Goal: Task Accomplishment & Management: Manage account settings

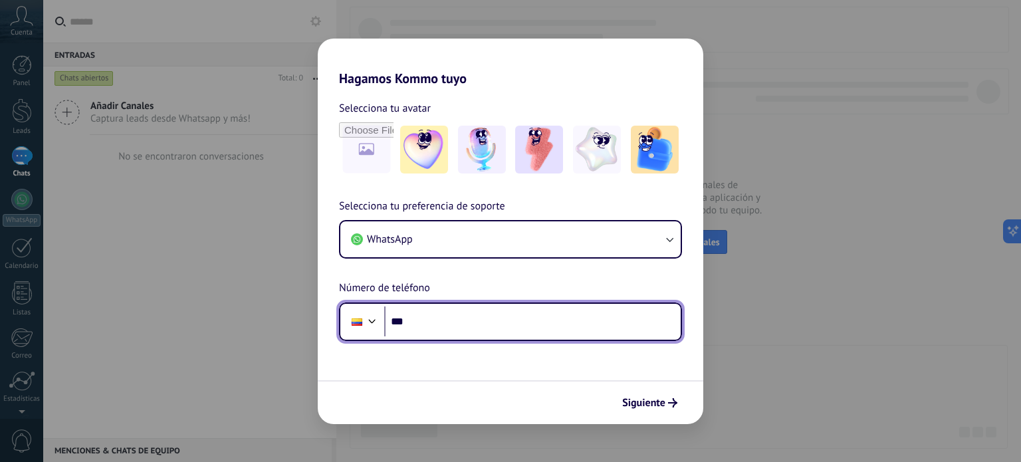
click at [483, 321] on input "***" at bounding box center [532, 321] width 297 height 31
type input "**********"
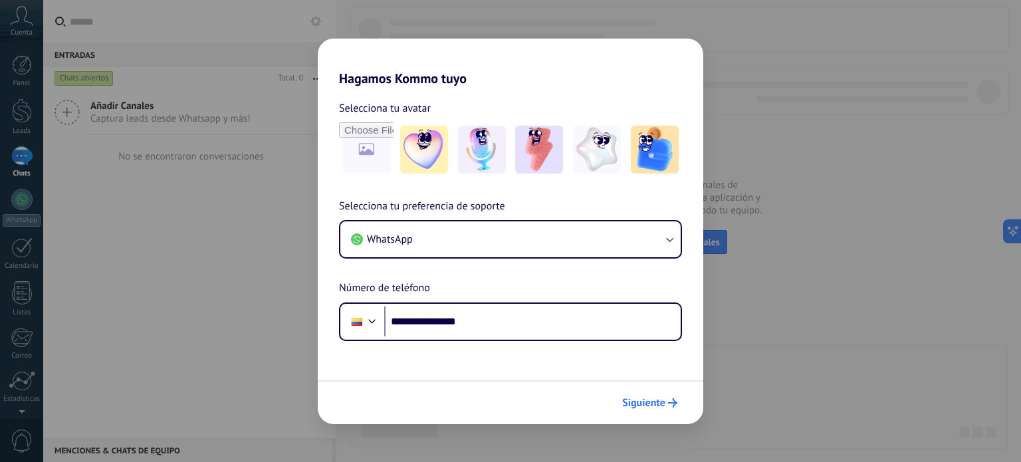
click at [667, 409] on button "Siguiente" at bounding box center [649, 403] width 67 height 23
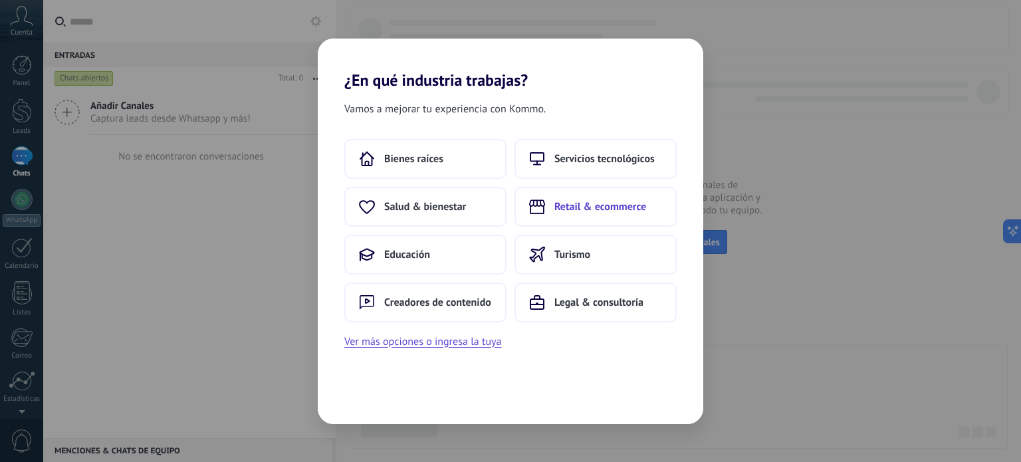
click at [644, 214] on button "Retail & ecommerce" at bounding box center [596, 207] width 162 height 40
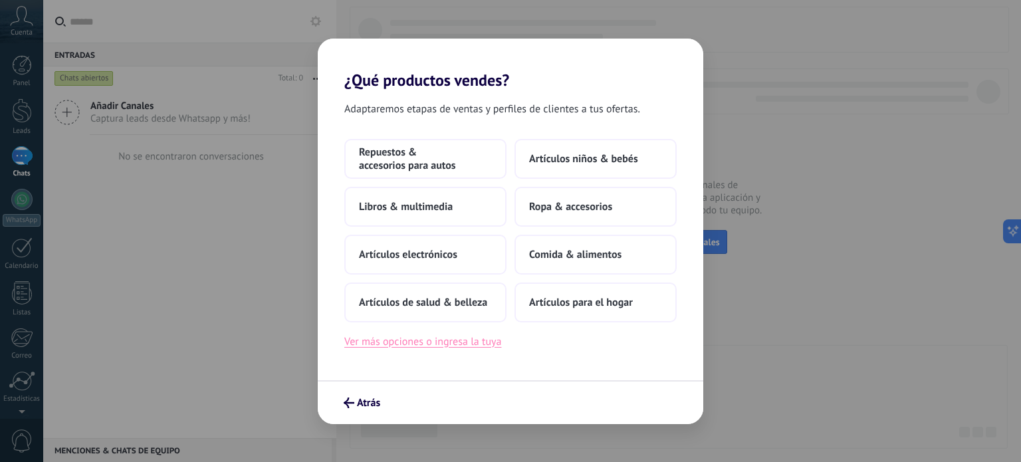
click at [465, 347] on button "Ver más opciones o ingresa la tuya" at bounding box center [422, 341] width 157 height 17
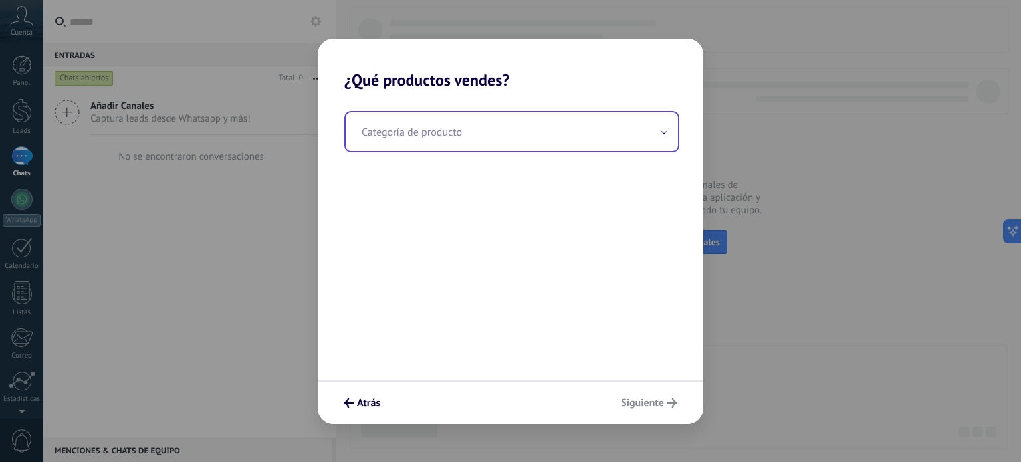
click at [443, 133] on input "text" at bounding box center [512, 131] width 332 height 39
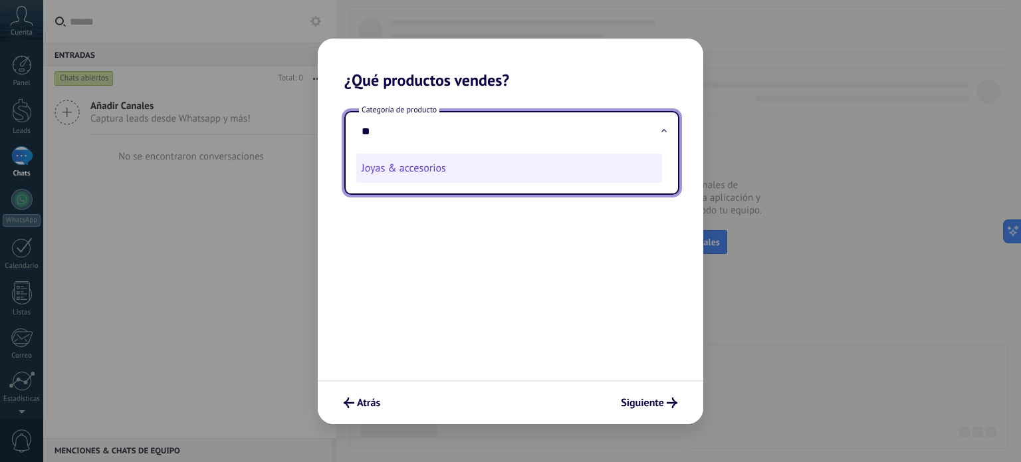
click at [449, 172] on li "Joyas & accesorios" at bounding box center [509, 168] width 306 height 29
type input "**********"
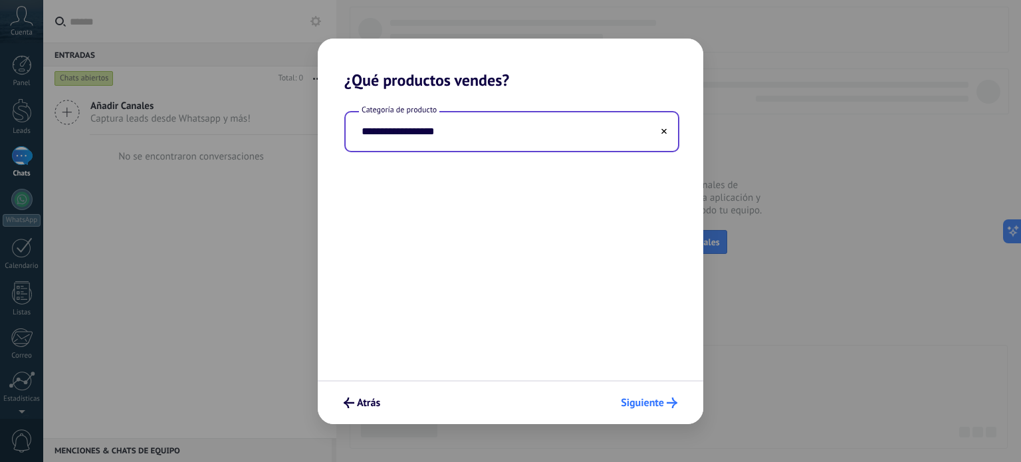
click at [646, 401] on span "Siguiente" at bounding box center [642, 402] width 43 height 9
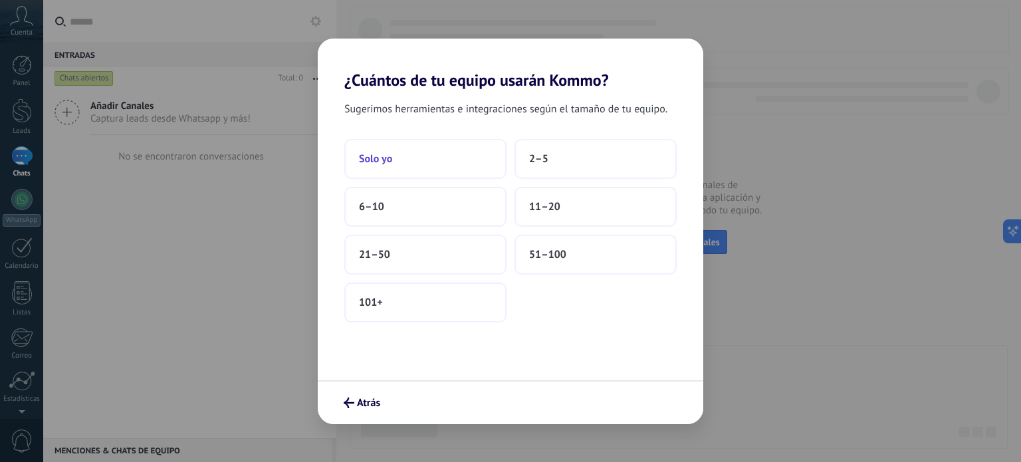
click at [422, 158] on button "Solo yo" at bounding box center [425, 159] width 162 height 40
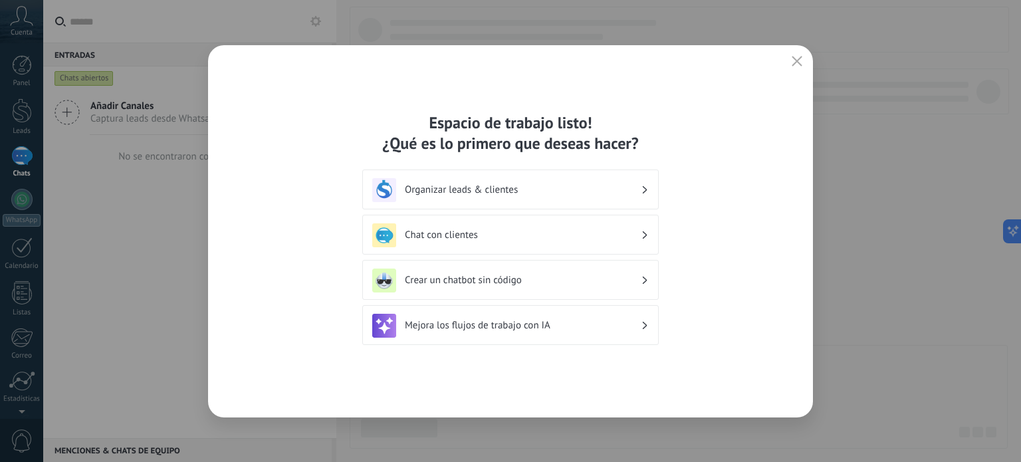
click at [517, 189] on h3 "Organizar leads & clientes" at bounding box center [523, 189] width 236 height 13
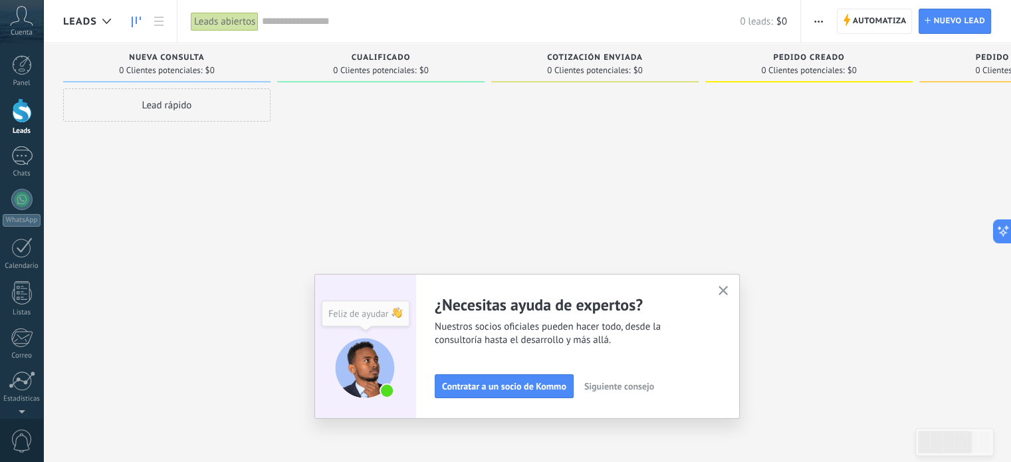
scroll to position [90, 0]
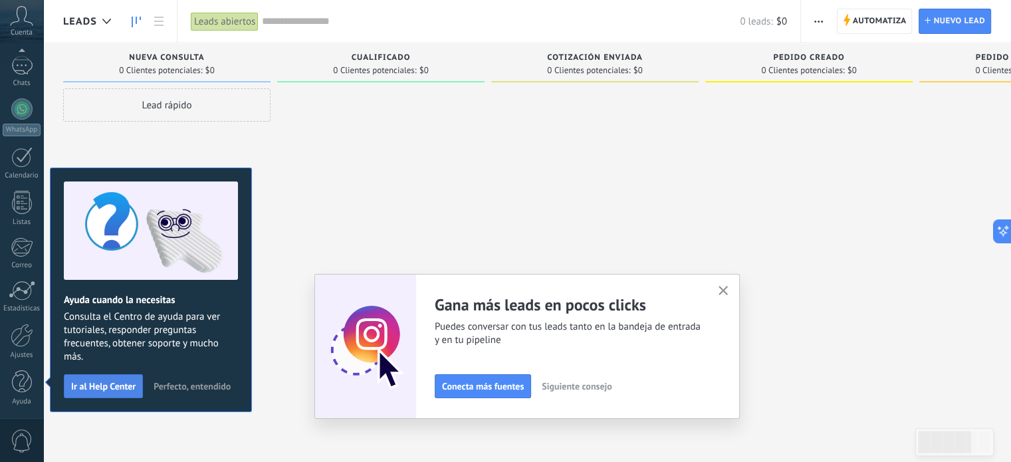
click at [118, 382] on span "Ir al Help Center" at bounding box center [103, 386] width 64 height 9
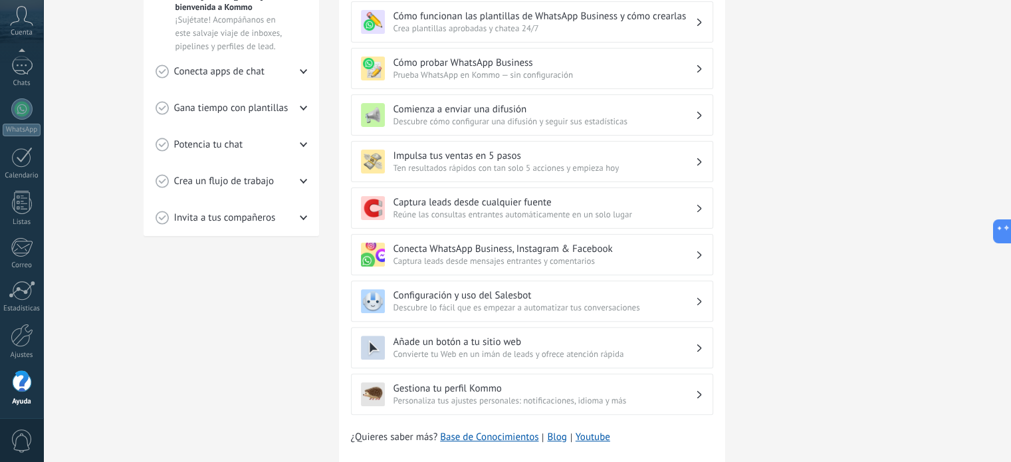
scroll to position [402, 0]
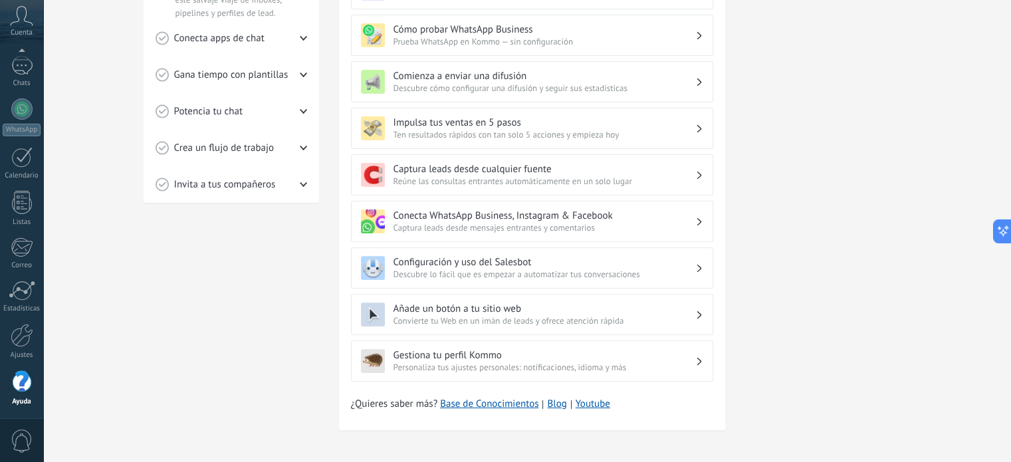
click at [547, 225] on span "Captura leads desde mensajes entrantes y comentarios" at bounding box center [545, 227] width 302 height 11
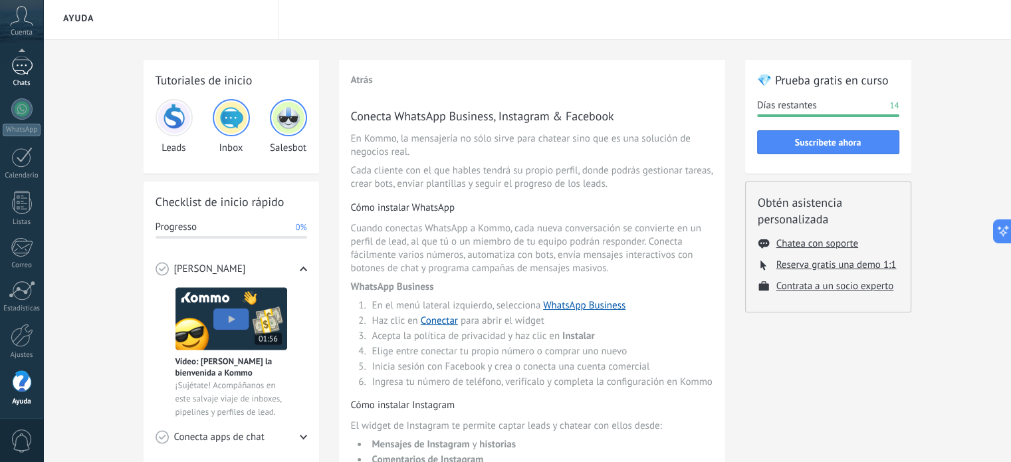
scroll to position [80, 0]
click at [27, 80] on div at bounding box center [21, 75] width 21 height 19
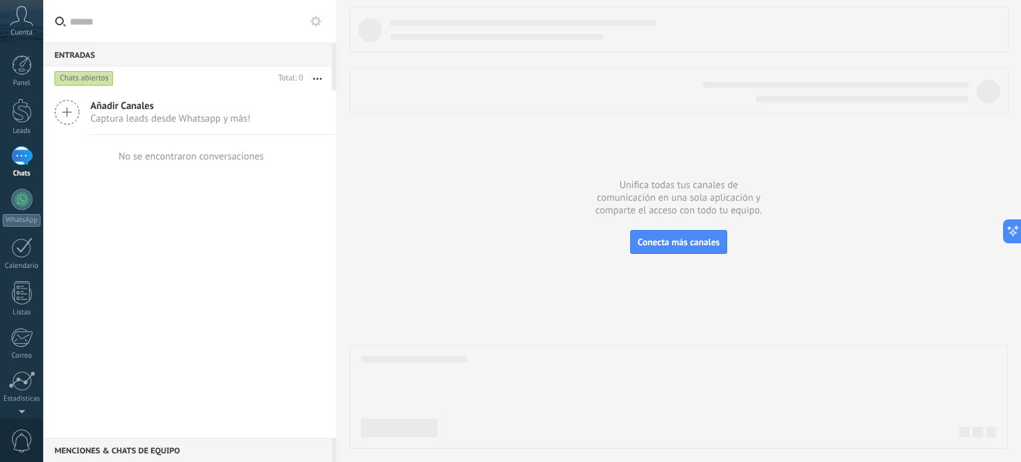
click at [96, 116] on span "Captura leads desde Whatsapp y más!" at bounding box center [170, 118] width 160 height 13
click at [0, 0] on link "Plantillas" at bounding box center [0, 0] width 0 height 0
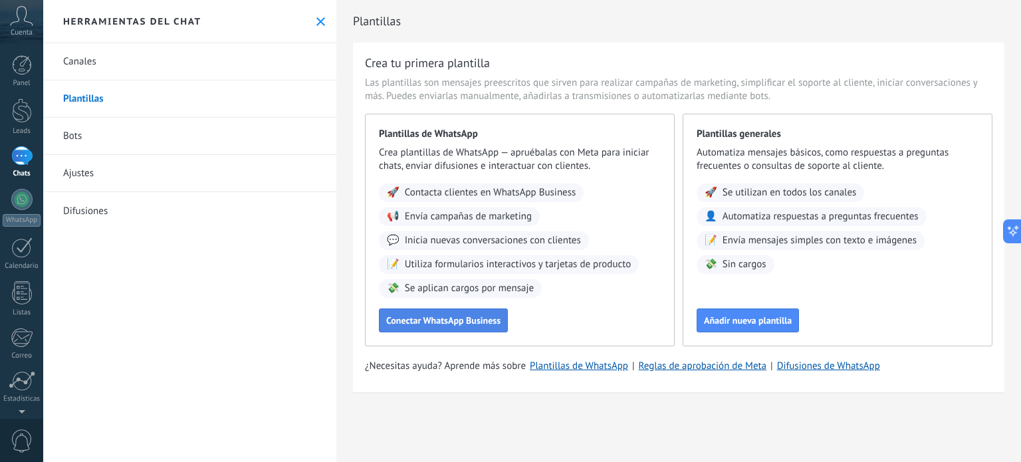
click at [463, 321] on span "Conectar WhatsApp Business" at bounding box center [443, 320] width 114 height 9
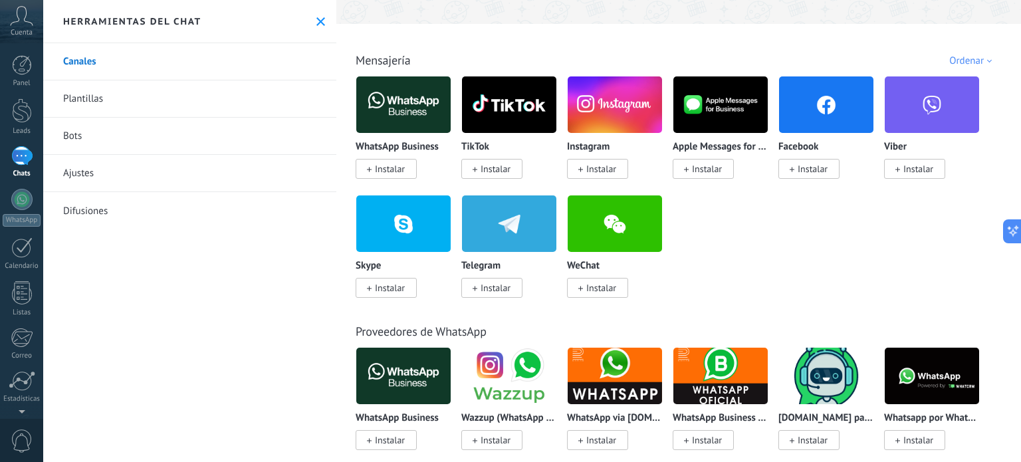
scroll to position [199, 0]
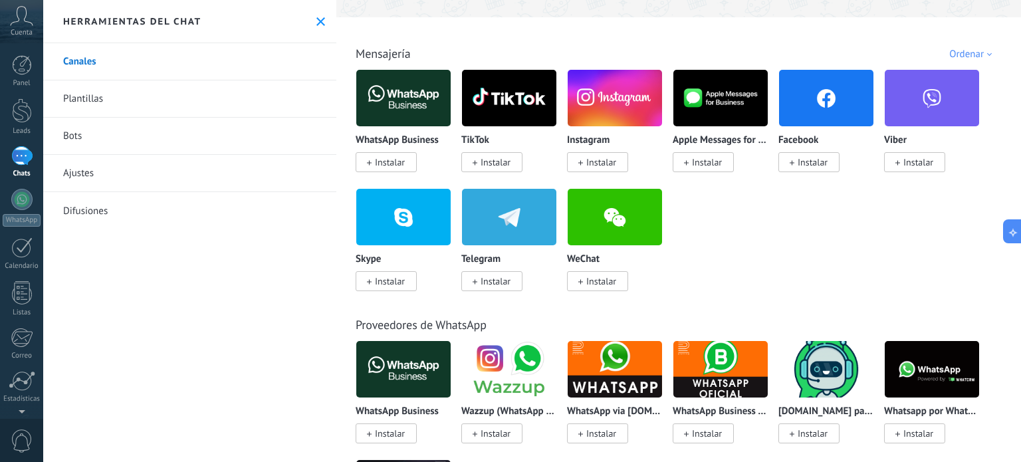
click at [390, 168] on span "Instalar" at bounding box center [390, 162] width 30 height 12
click at [386, 160] on span "Instalar" at bounding box center [390, 162] width 30 height 12
click at [384, 167] on span "Instalar" at bounding box center [390, 162] width 30 height 12
click at [388, 119] on img at bounding box center [403, 98] width 94 height 64
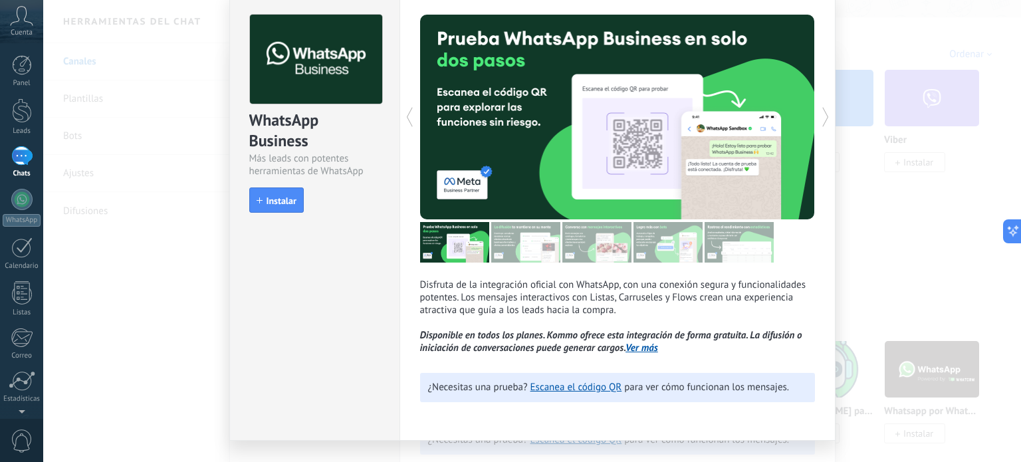
scroll to position [81, 0]
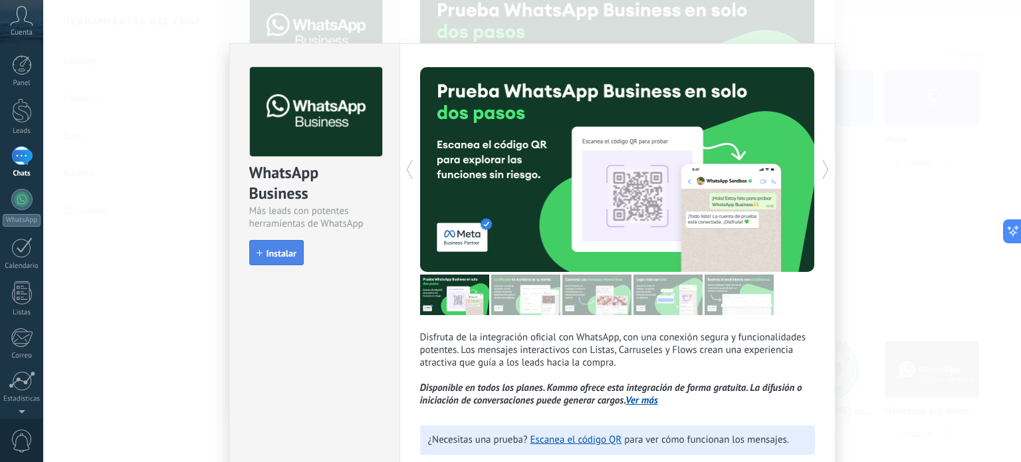
click at [293, 253] on span "Instalar" at bounding box center [282, 253] width 30 height 9
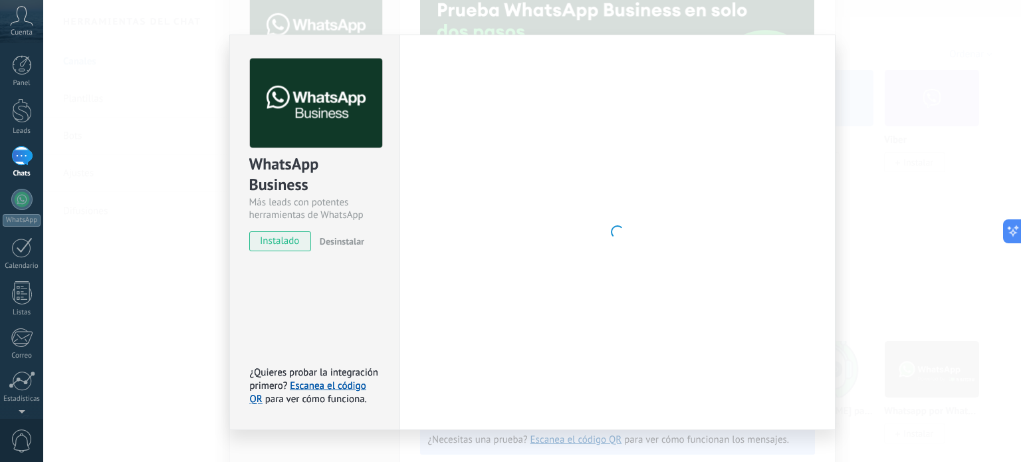
scroll to position [0, 0]
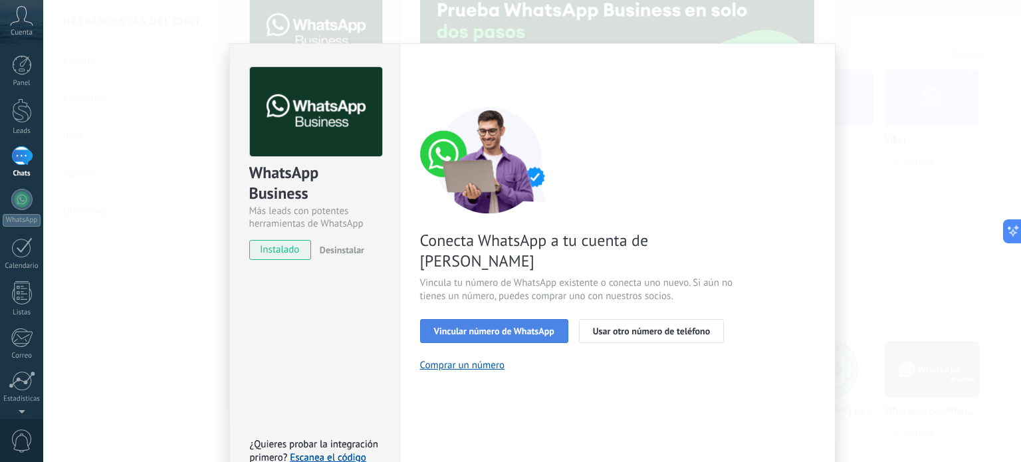
click at [521, 326] on span "Vincular número de WhatsApp" at bounding box center [494, 330] width 120 height 9
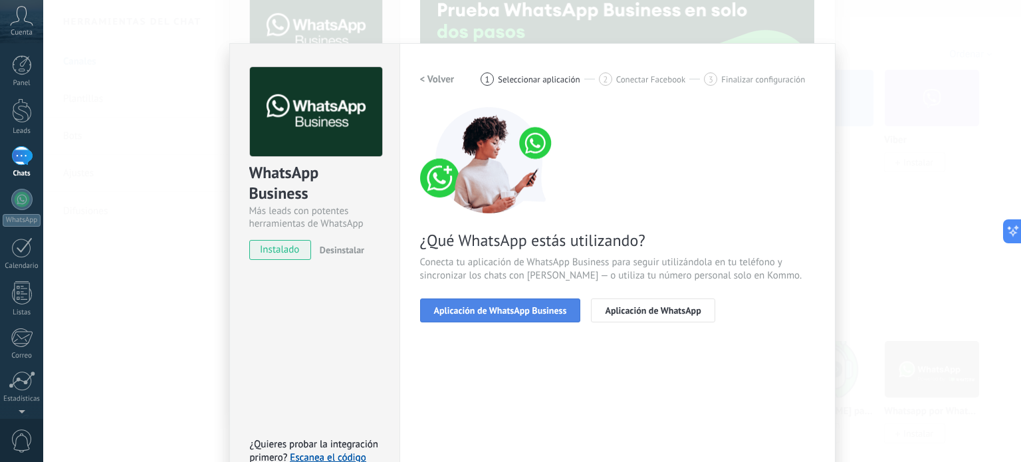
click at [467, 310] on span "Aplicación de WhatsApp Business" at bounding box center [500, 310] width 133 height 9
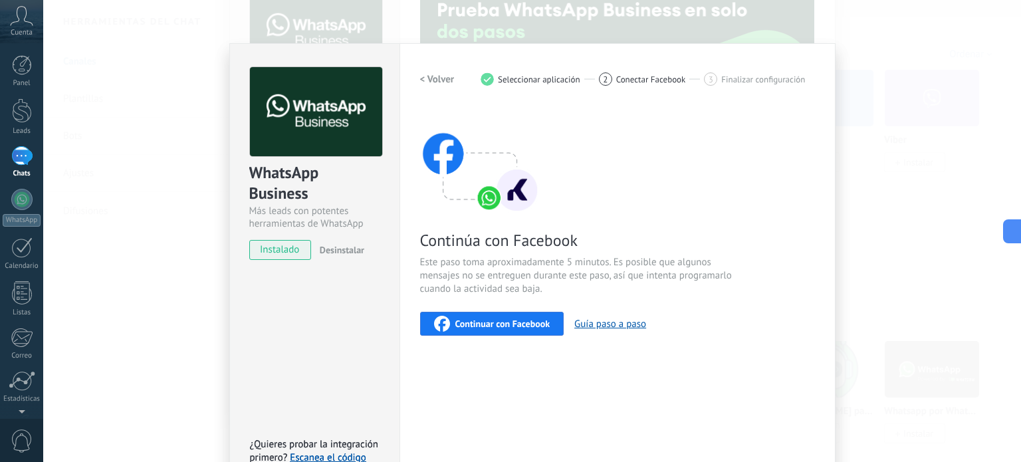
click at [502, 324] on span "Continuar con Facebook" at bounding box center [502, 323] width 95 height 9
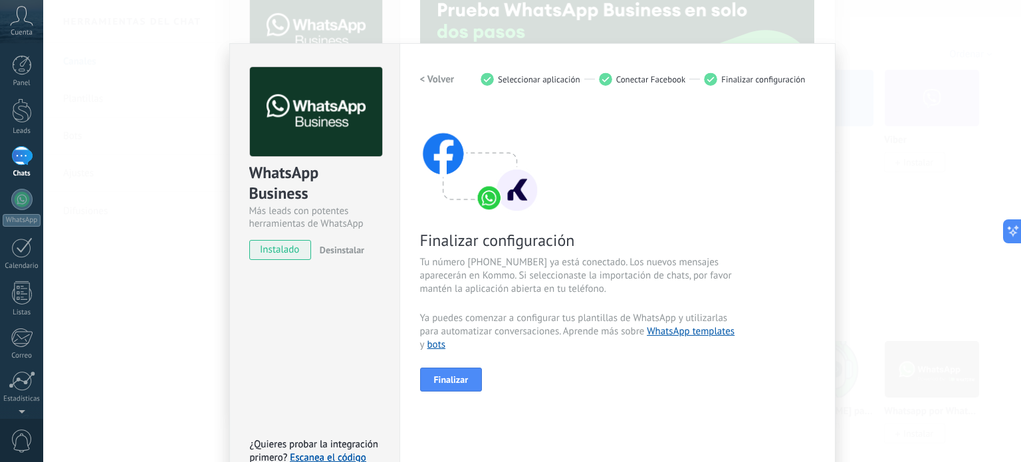
click at [649, 415] on div "< Volver 1 Seleccionar aplicación 2 Conectar Facebook 3 Finalizar configuración…" at bounding box center [617, 272] width 395 height 411
click at [464, 377] on span "Finalizar" at bounding box center [451, 379] width 35 height 9
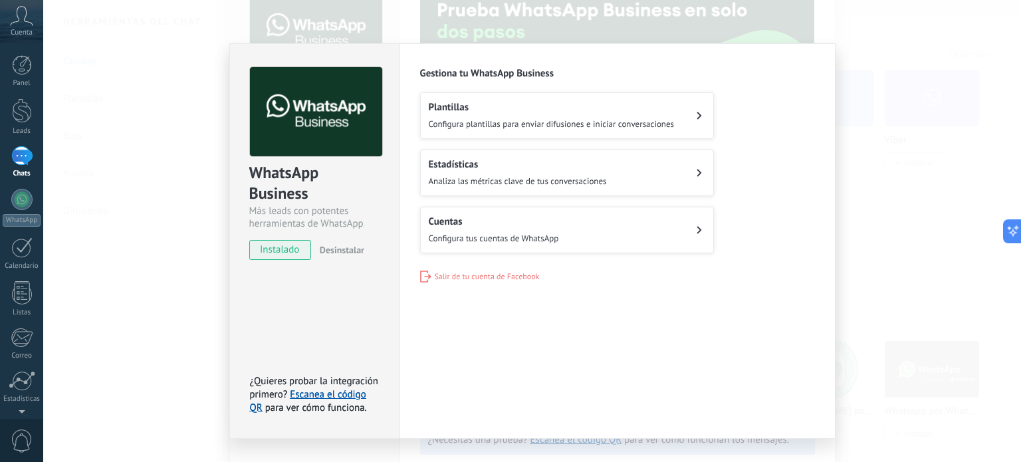
click at [615, 235] on button "Cuentas Configura tus cuentas de WhatsApp" at bounding box center [567, 230] width 294 height 47
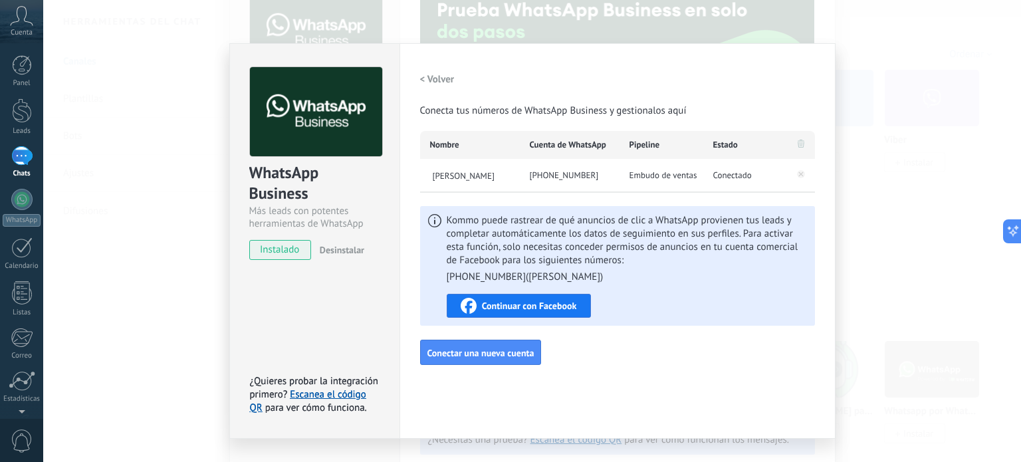
click at [564, 297] on button "Continuar con Facebook" at bounding box center [519, 306] width 144 height 24
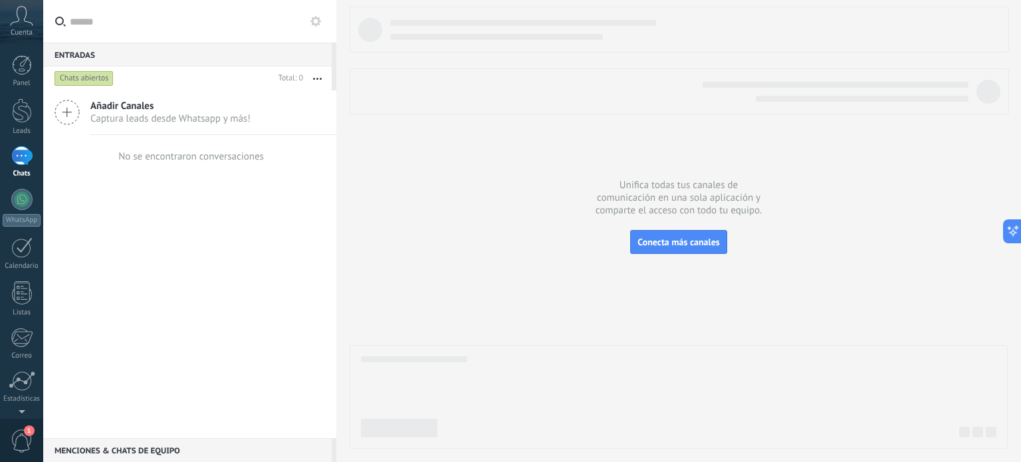
click at [151, 121] on span "Captura leads desde Whatsapp y más!" at bounding box center [170, 118] width 160 height 13
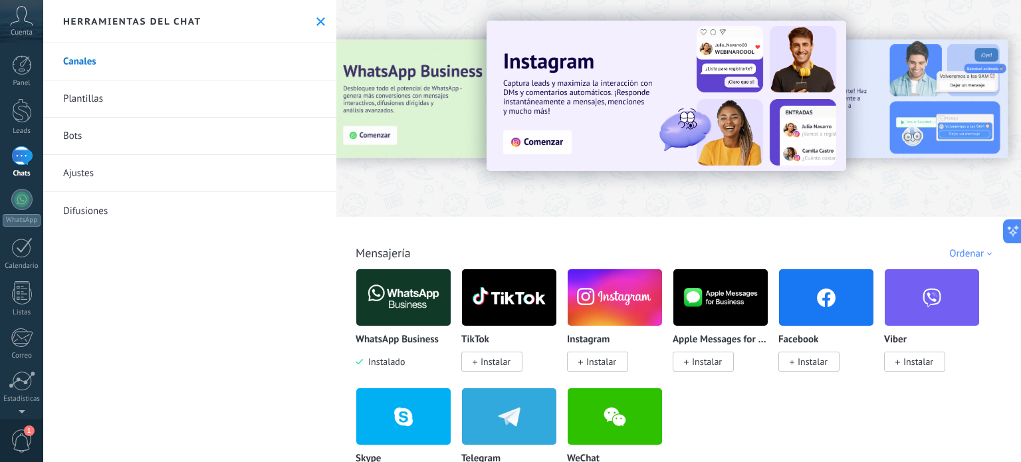
click at [316, 21] on icon at bounding box center [320, 21] width 9 height 9
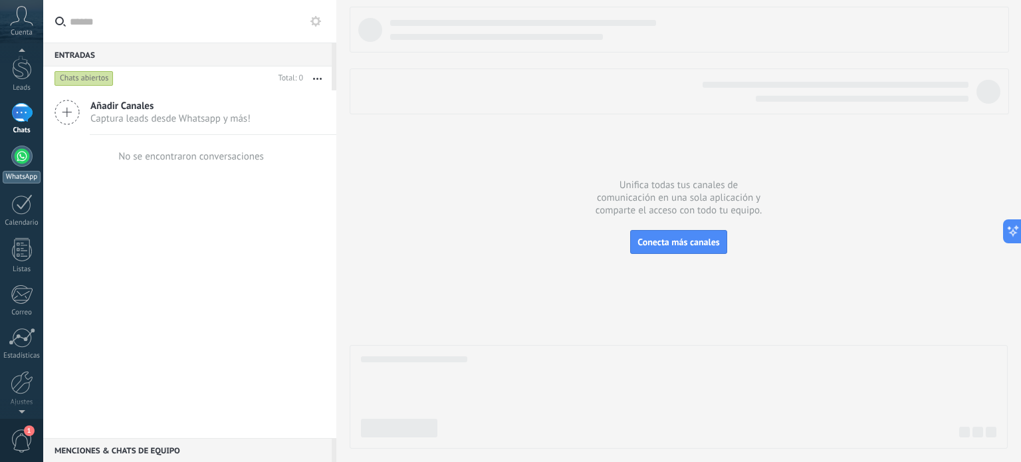
scroll to position [66, 0]
click at [21, 144] on link "WhatsApp" at bounding box center [21, 141] width 43 height 38
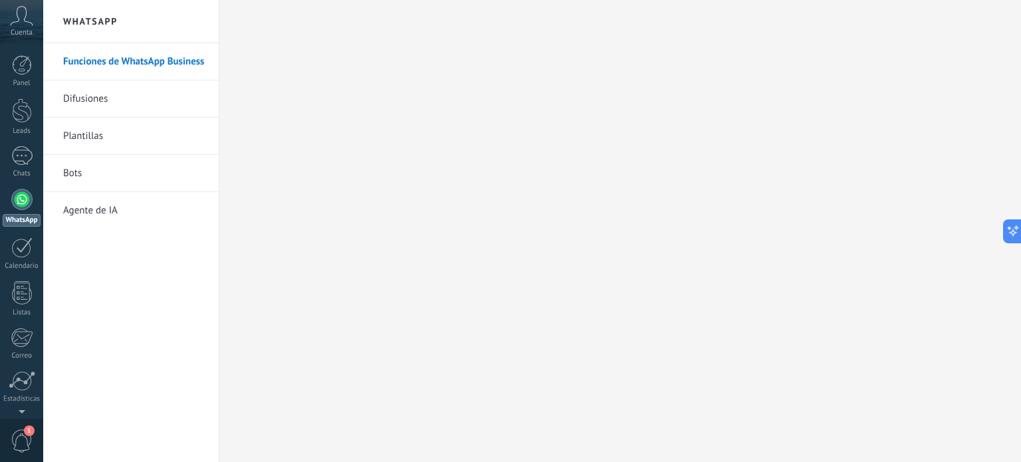
click at [111, 91] on link "Difusiones" at bounding box center [134, 98] width 142 height 37
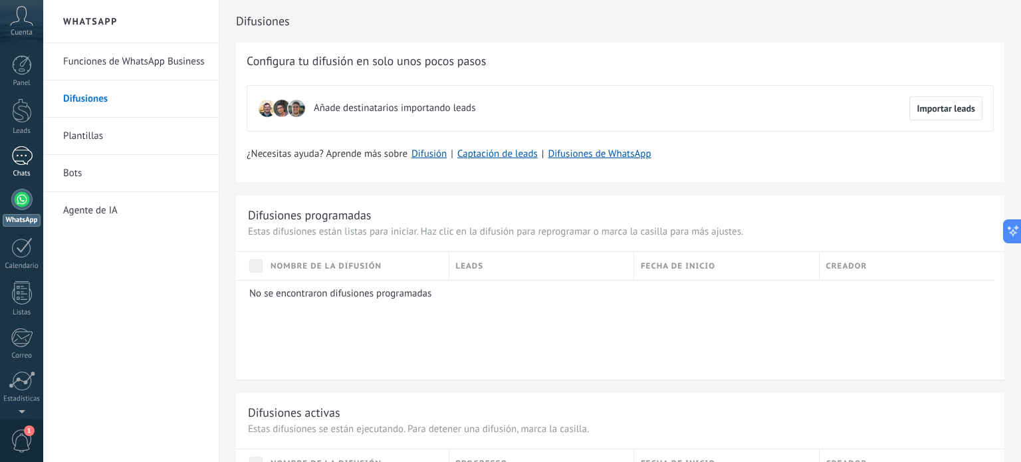
click at [19, 164] on div at bounding box center [21, 155] width 21 height 19
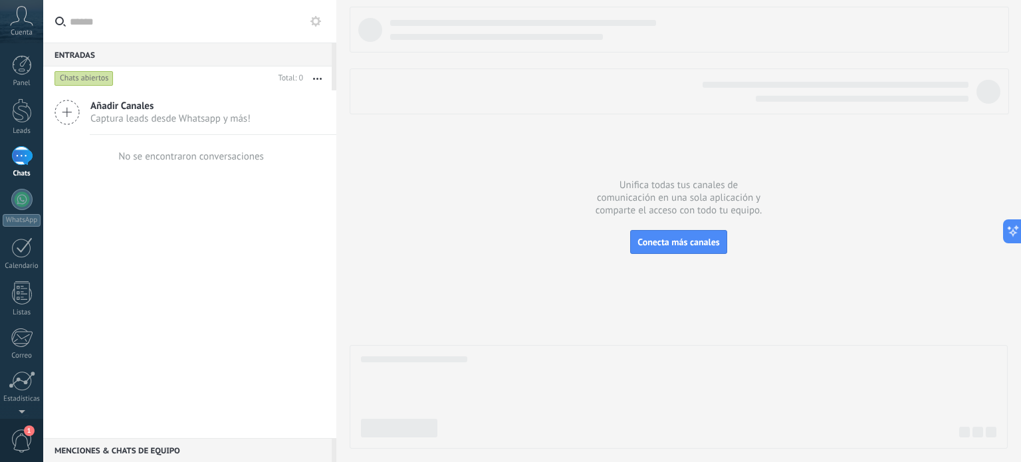
click at [95, 76] on div "Chats abiertos" at bounding box center [84, 78] width 59 height 16
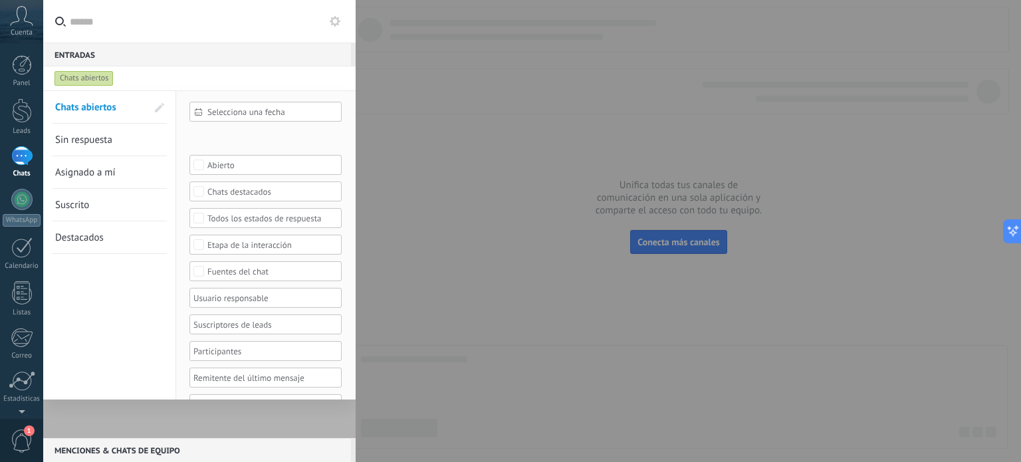
click at [95, 78] on div "Chats abiertos" at bounding box center [84, 78] width 59 height 16
click at [552, 284] on div at bounding box center [510, 231] width 1021 height 462
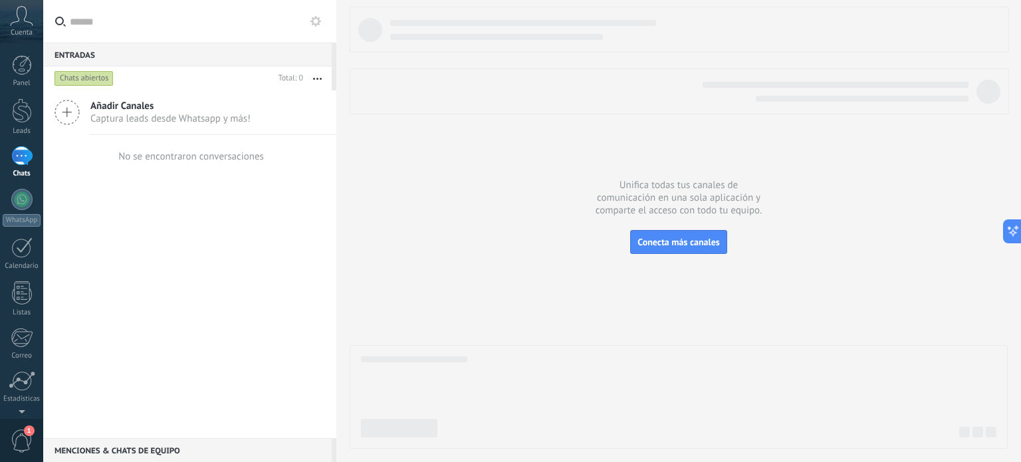
click at [193, 161] on div "No se encontraron conversaciones" at bounding box center [191, 156] width 146 height 13
click at [682, 247] on span "Conecta más canales" at bounding box center [679, 242] width 82 height 12
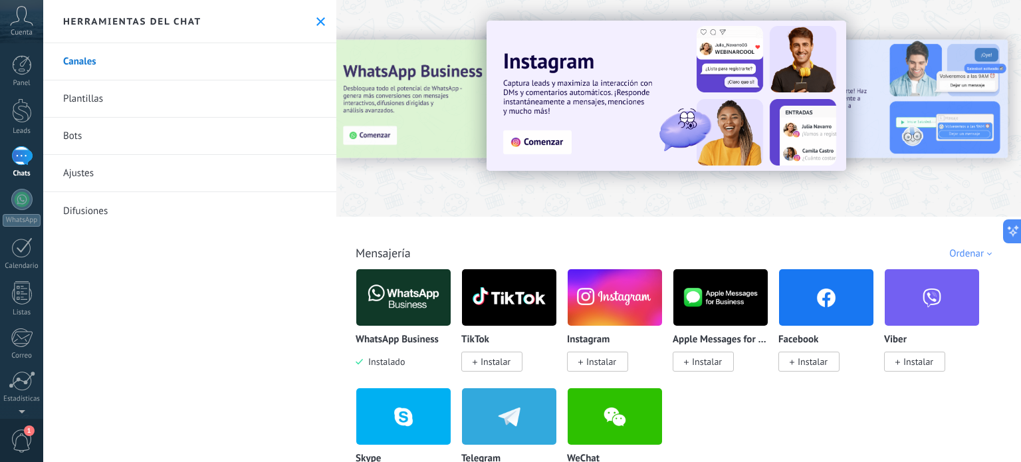
click at [11, 34] on span "Cuenta" at bounding box center [22, 33] width 22 height 9
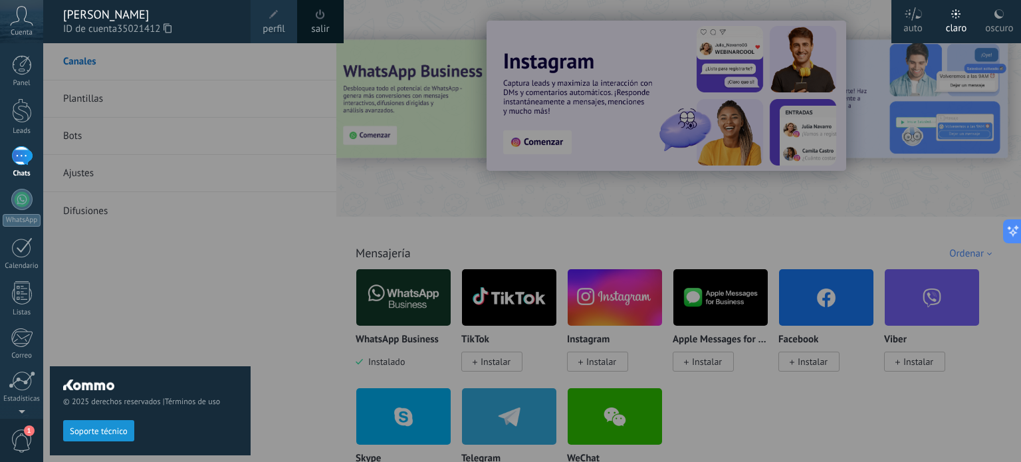
click at [258, 174] on div at bounding box center [553, 231] width 1021 height 462
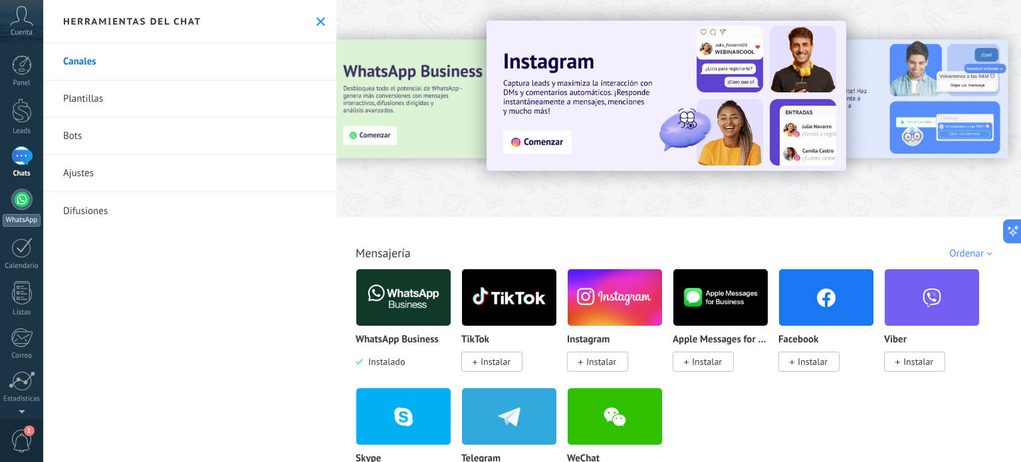
click at [25, 198] on div at bounding box center [21, 199] width 21 height 21
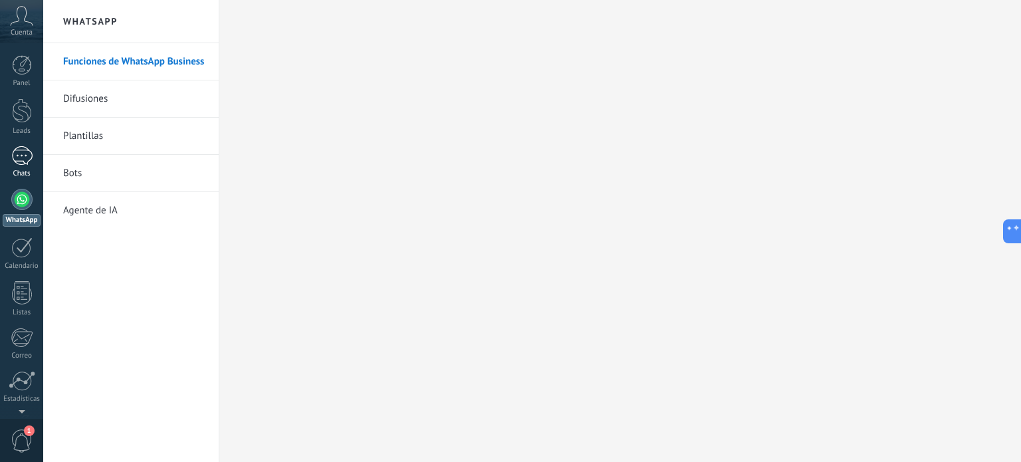
click at [31, 154] on div at bounding box center [21, 155] width 21 height 19
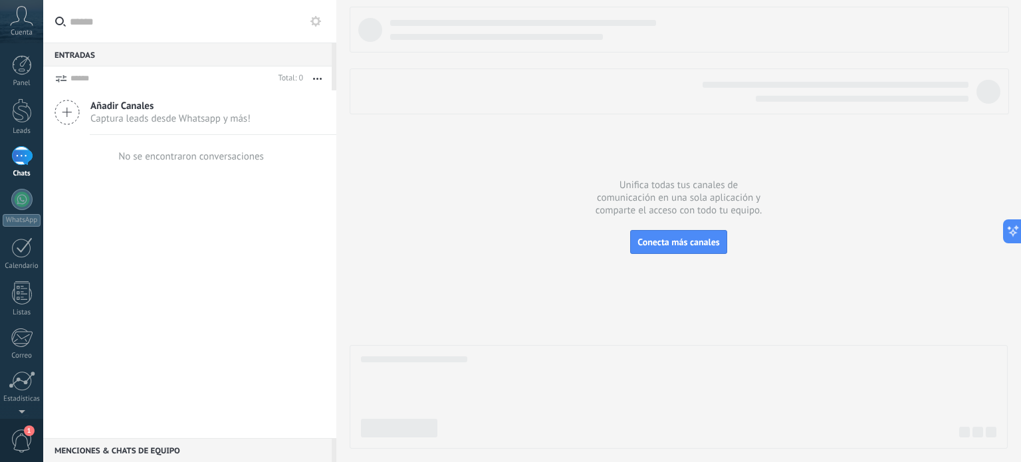
click at [184, 120] on span "Captura leads desde Whatsapp y más!" at bounding box center [170, 118] width 160 height 13
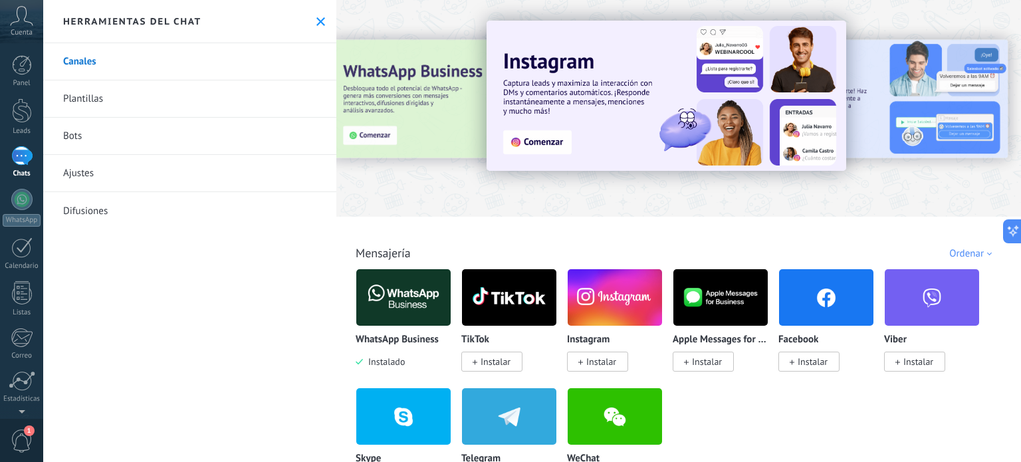
click at [393, 299] on img at bounding box center [403, 297] width 94 height 64
click at [395, 311] on img at bounding box center [403, 297] width 94 height 64
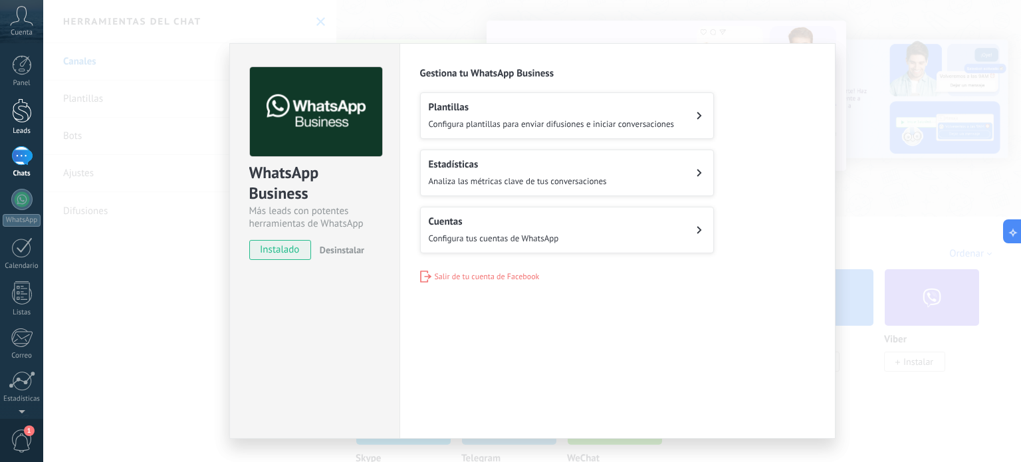
click at [17, 112] on div at bounding box center [22, 110] width 20 height 25
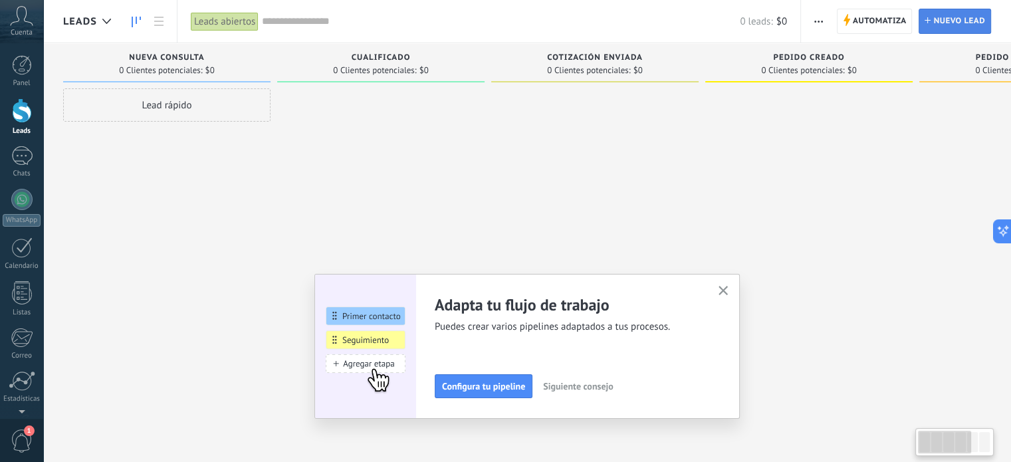
click at [958, 18] on span "Nuevo lead" at bounding box center [959, 21] width 52 height 24
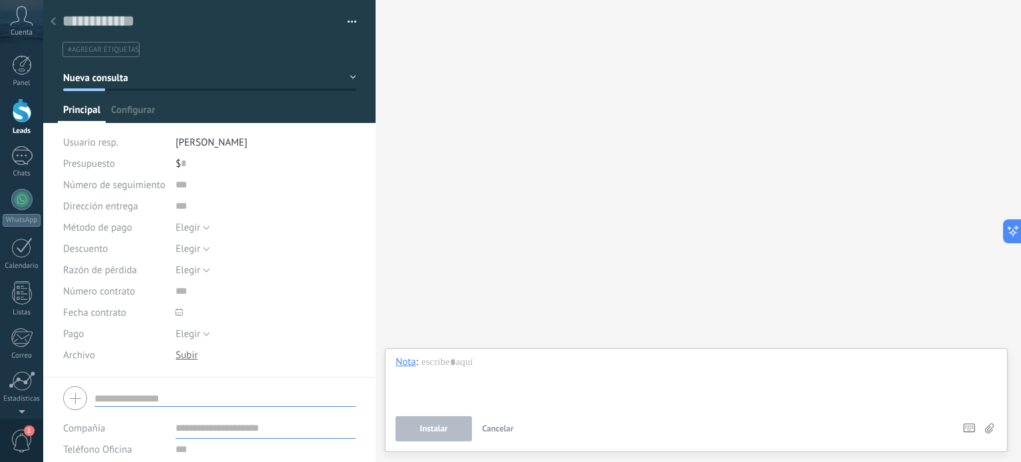
click at [56, 21] on div at bounding box center [53, 22] width 19 height 26
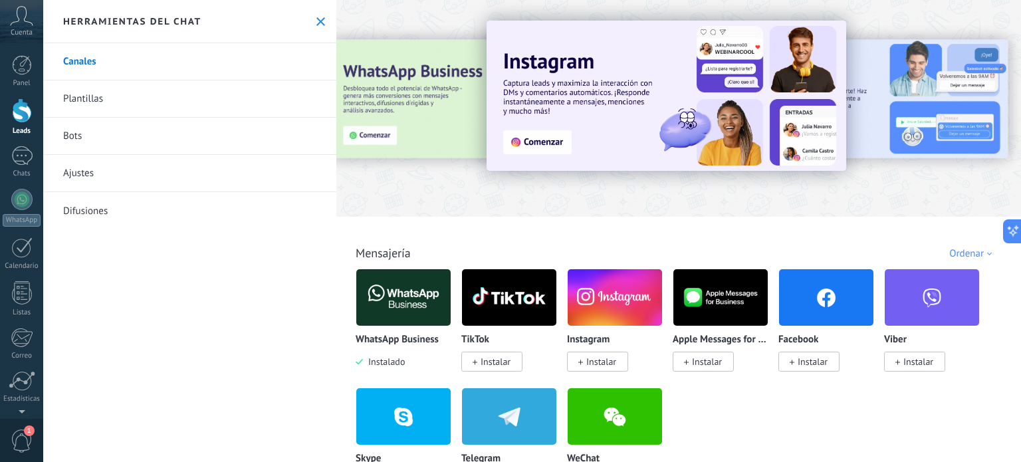
click at [322, 23] on div "Herramientas del chat" at bounding box center [189, 21] width 293 height 43
click at [316, 23] on icon at bounding box center [320, 21] width 9 height 9
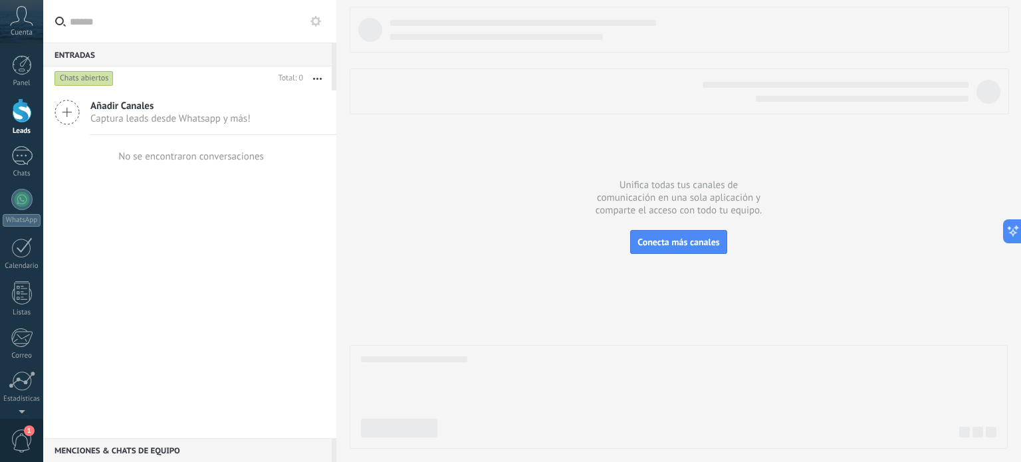
click at [124, 113] on span "Captura leads desde Whatsapp y más!" at bounding box center [170, 118] width 160 height 13
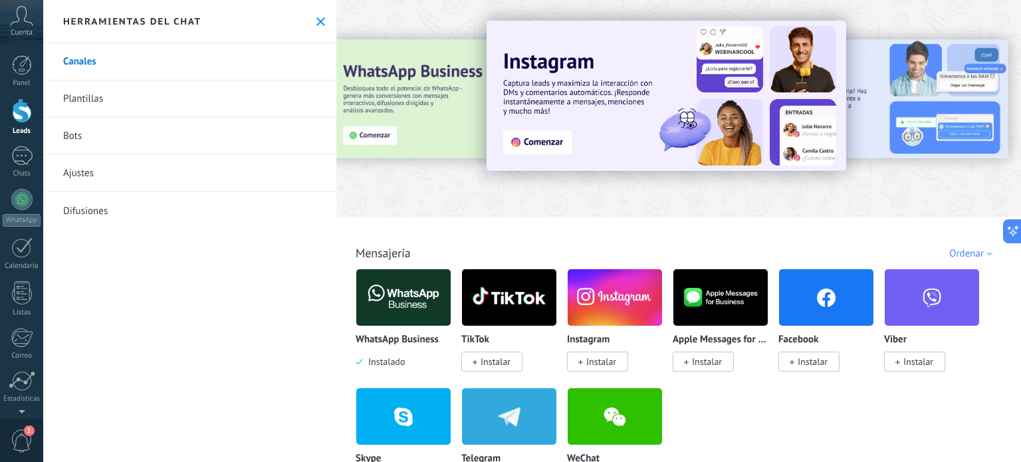
click at [385, 295] on img at bounding box center [403, 297] width 94 height 64
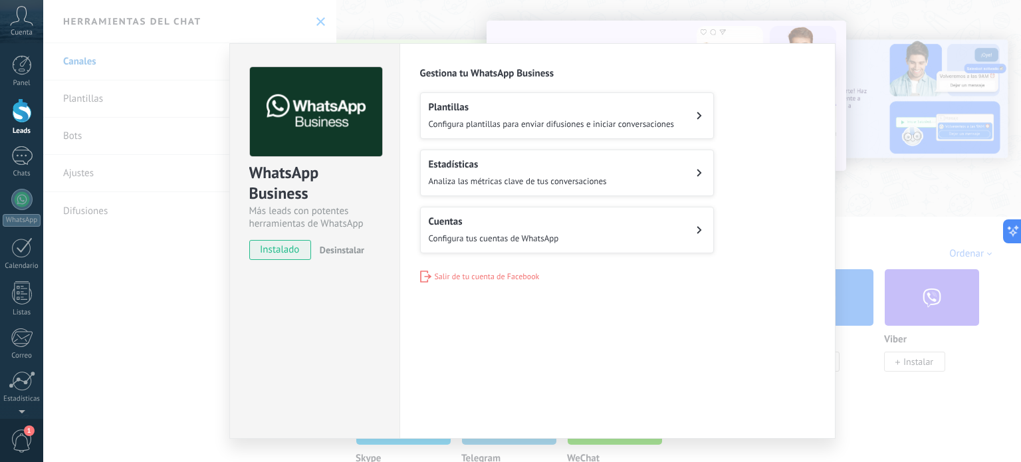
click at [558, 128] on span "Configura plantillas para enviar difusiones e iniciar conversaciones" at bounding box center [552, 123] width 246 height 11
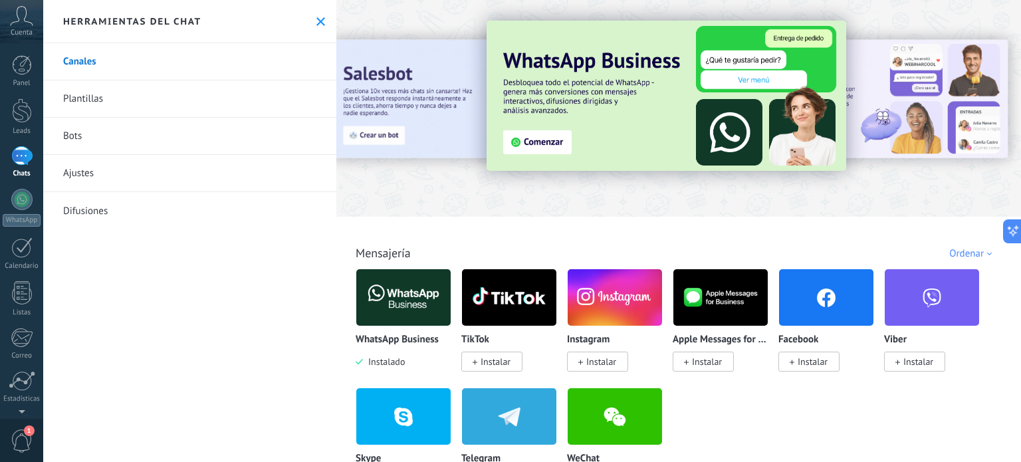
click at [529, 175] on div at bounding box center [678, 104] width 685 height 191
click at [535, 146] on img at bounding box center [667, 96] width 360 height 150
click at [535, 142] on img at bounding box center [667, 96] width 360 height 150
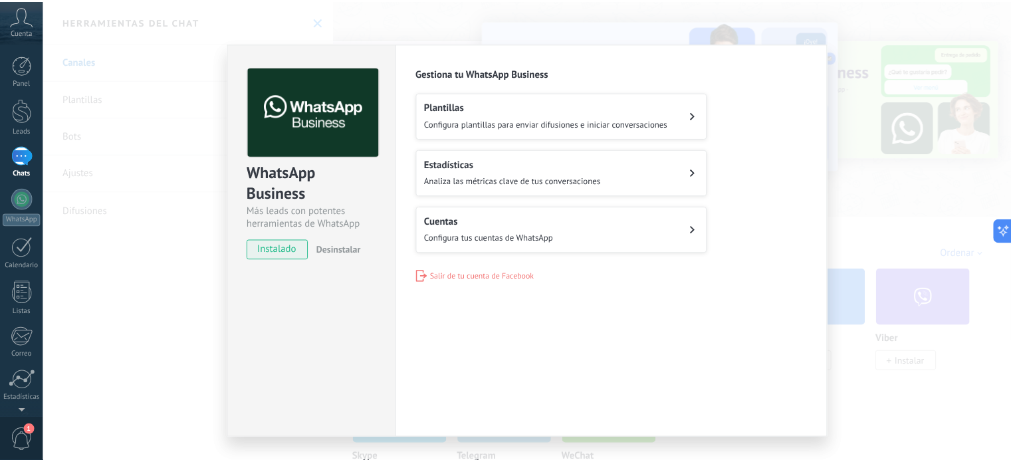
scroll to position [27, 0]
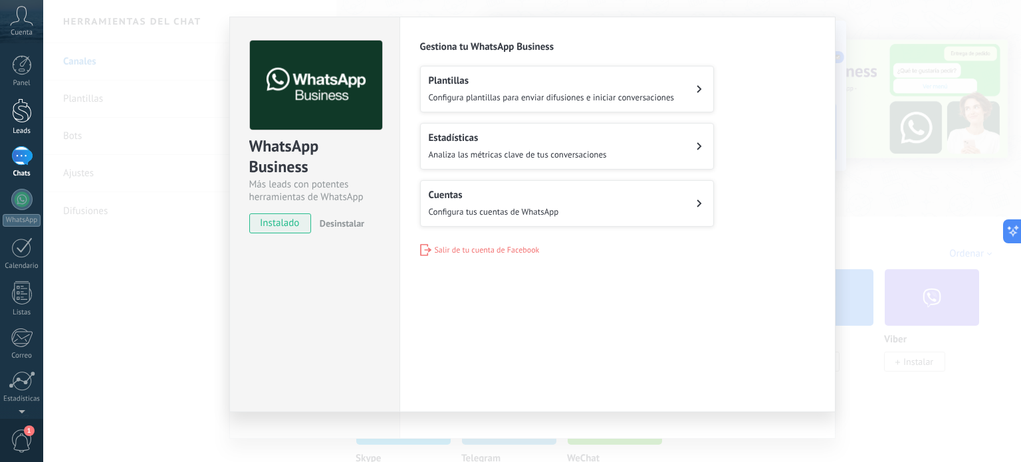
click at [3, 122] on link "Leads" at bounding box center [21, 116] width 43 height 37
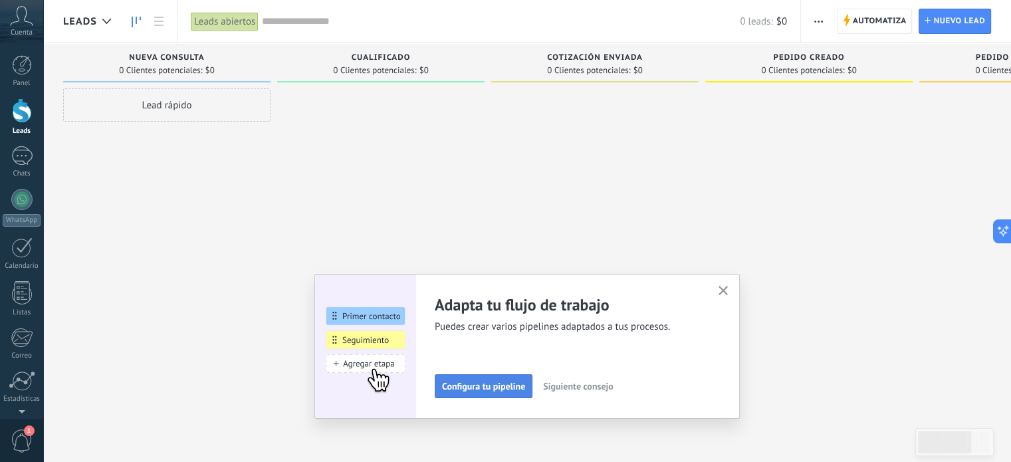
click at [453, 386] on span "Configura tu pipeline" at bounding box center [483, 386] width 83 height 9
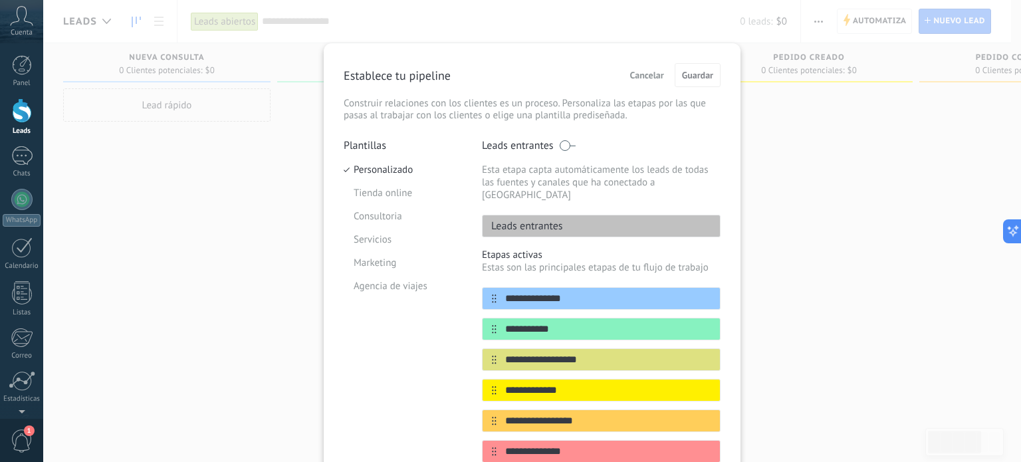
click at [543, 220] on p "Leads entrantes" at bounding box center [523, 225] width 80 height 13
click at [229, 195] on div "**********" at bounding box center [532, 231] width 978 height 462
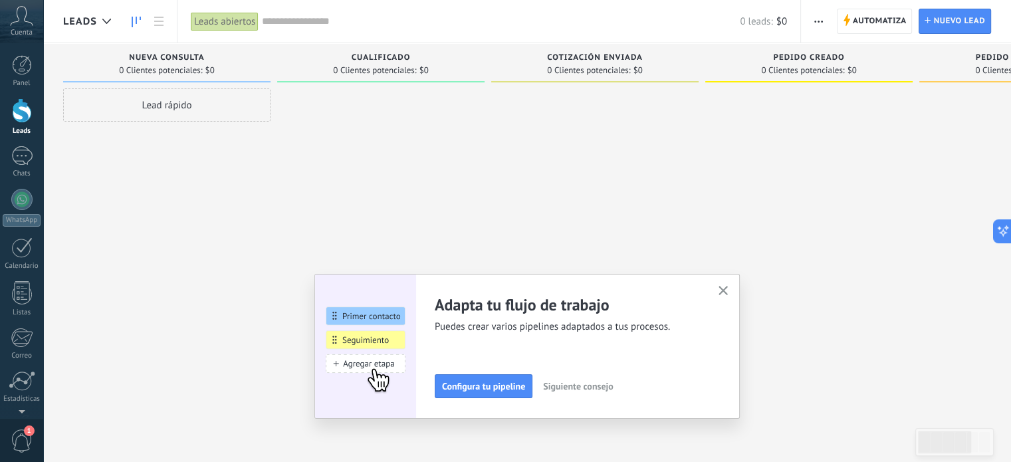
click at [104, 35] on div "Leads" at bounding box center [90, 21] width 55 height 43
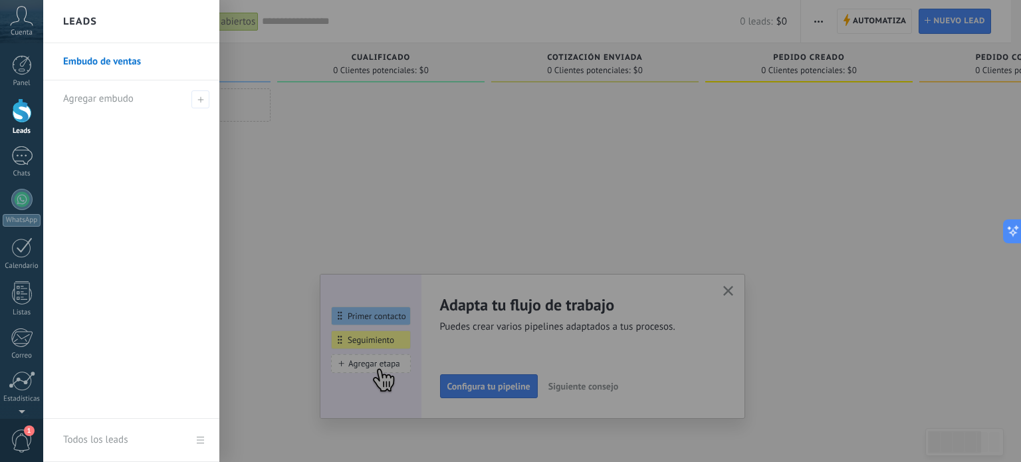
click at [127, 57] on link "Embudo de ventas" at bounding box center [134, 61] width 143 height 37
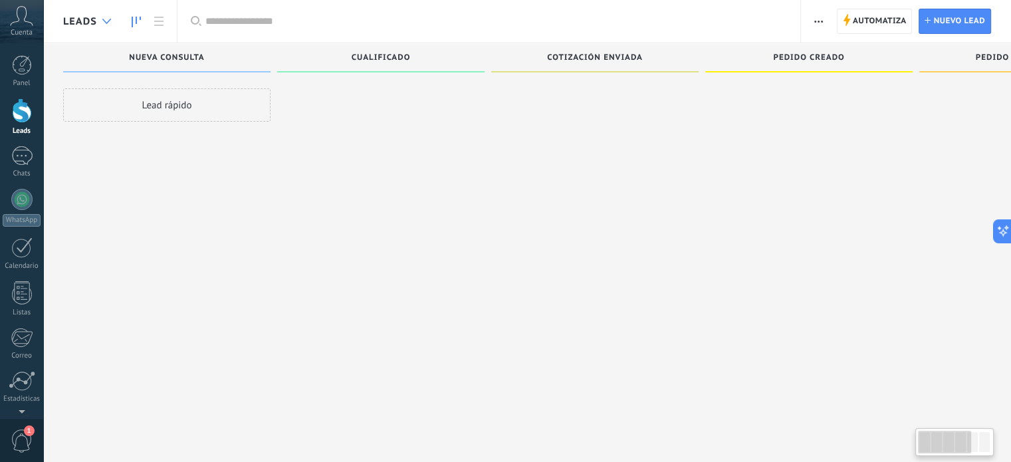
click at [114, 29] on div at bounding box center [107, 22] width 22 height 26
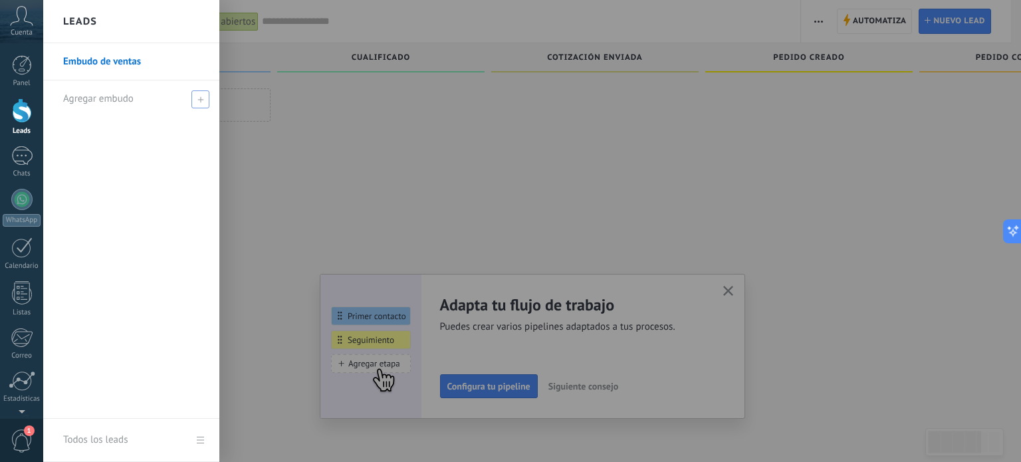
click at [146, 102] on div "Agregar embudo" at bounding box center [134, 98] width 143 height 37
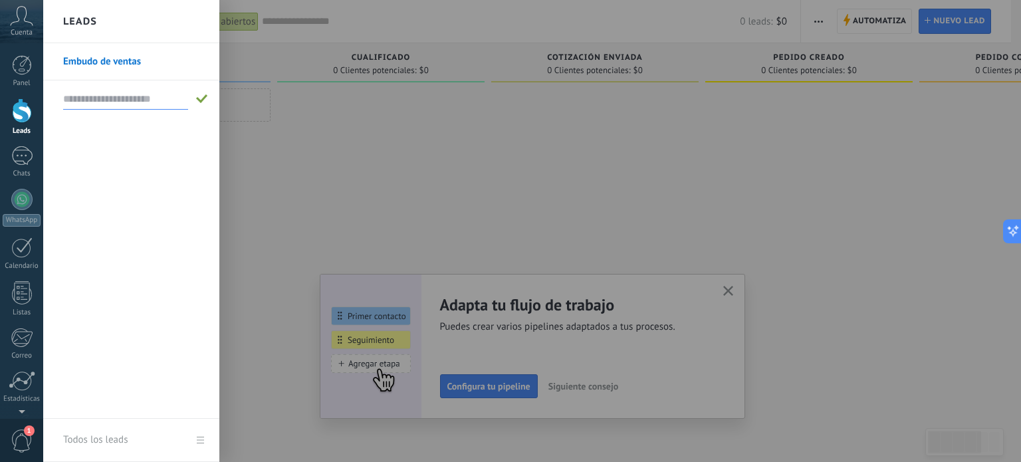
click at [156, 101] on input "text" at bounding box center [125, 98] width 125 height 21
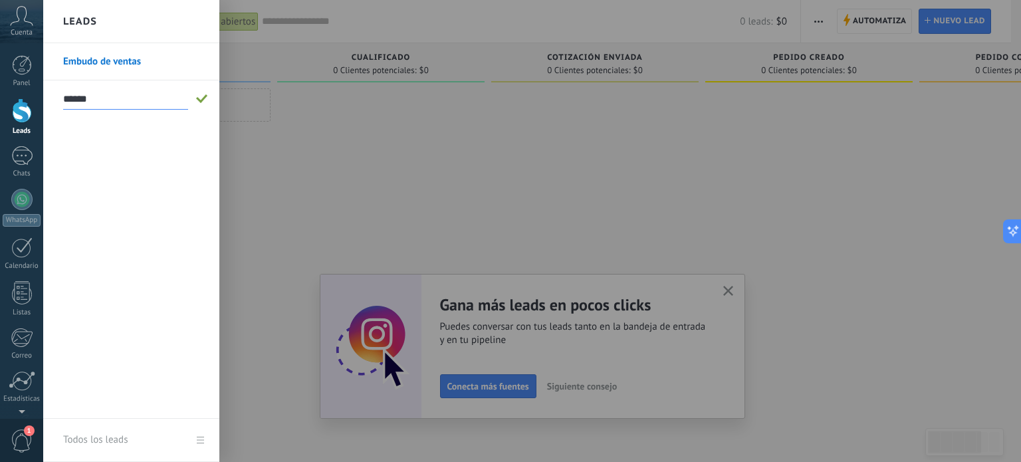
type input "******"
click at [205, 100] on span at bounding box center [202, 98] width 12 height 9
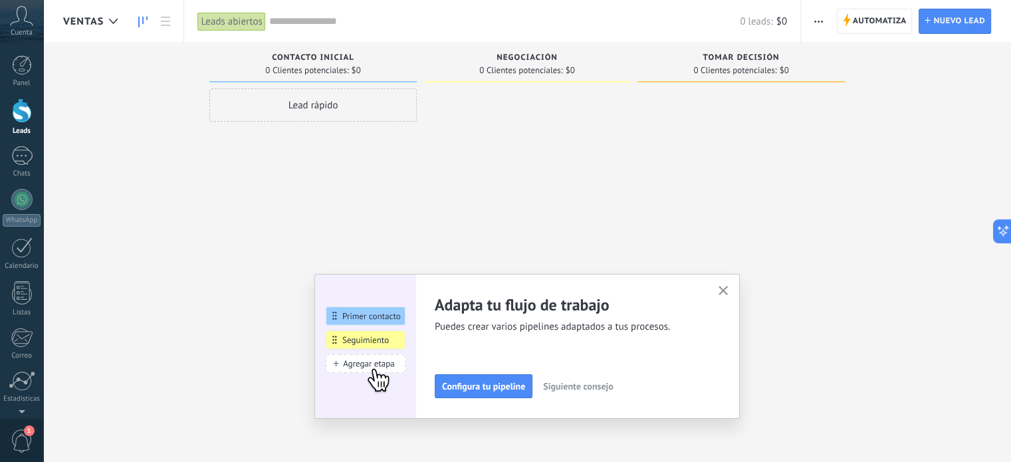
click at [255, 116] on div "Lead rápido" at bounding box center [312, 104] width 207 height 33
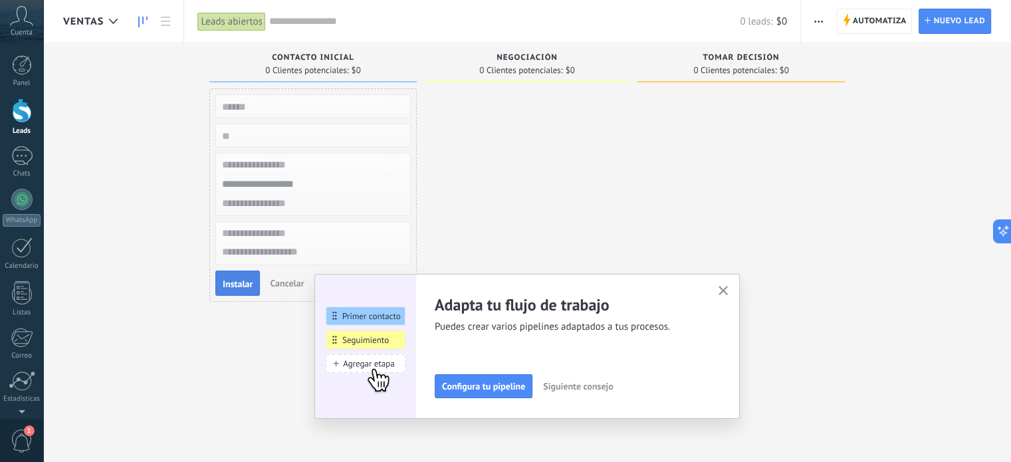
click at [246, 279] on span "Instalar" at bounding box center [238, 283] width 30 height 9
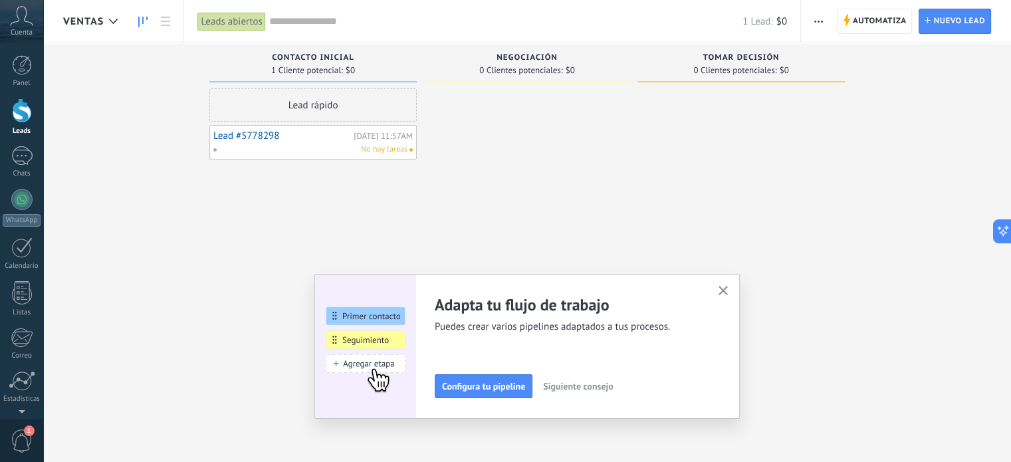
click at [341, 146] on div "No hay tareas" at bounding box center [310, 150] width 195 height 12
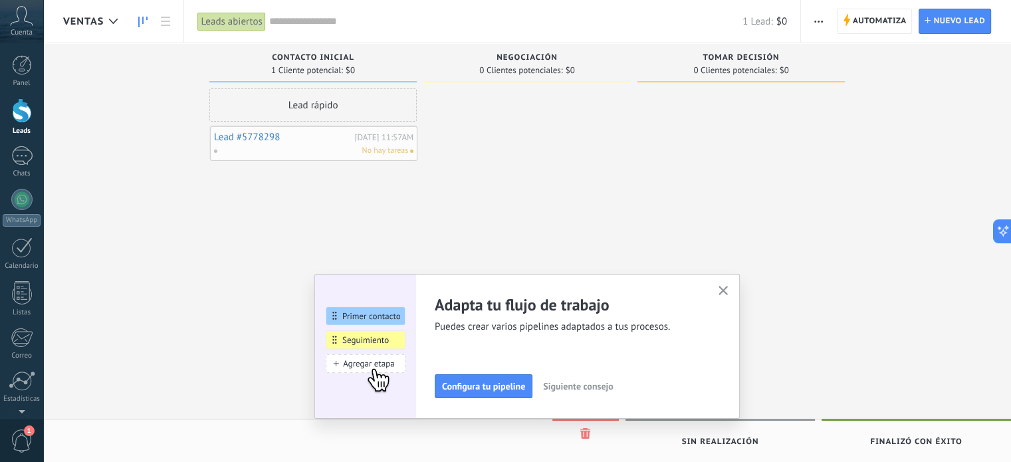
drag, startPoint x: 394, startPoint y: 149, endPoint x: 358, endPoint y: 151, distance: 36.0
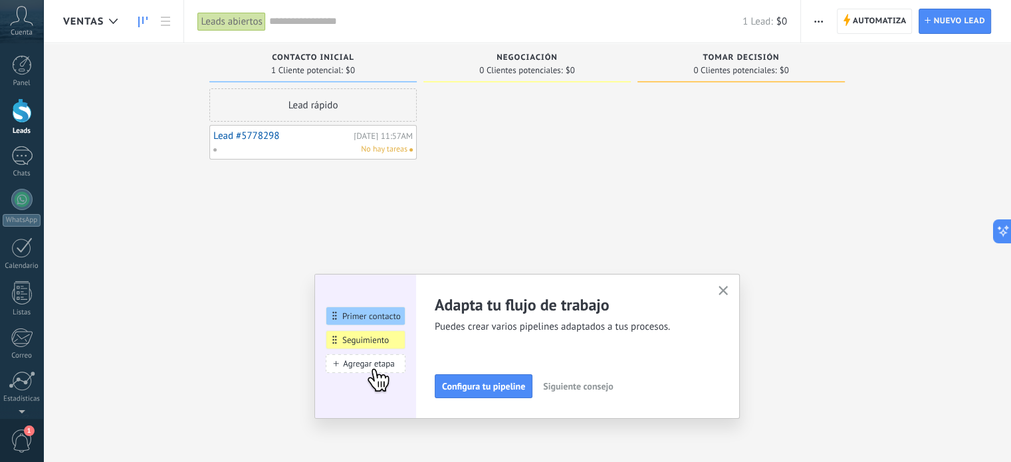
click at [356, 151] on div "No hay tareas" at bounding box center [310, 150] width 195 height 12
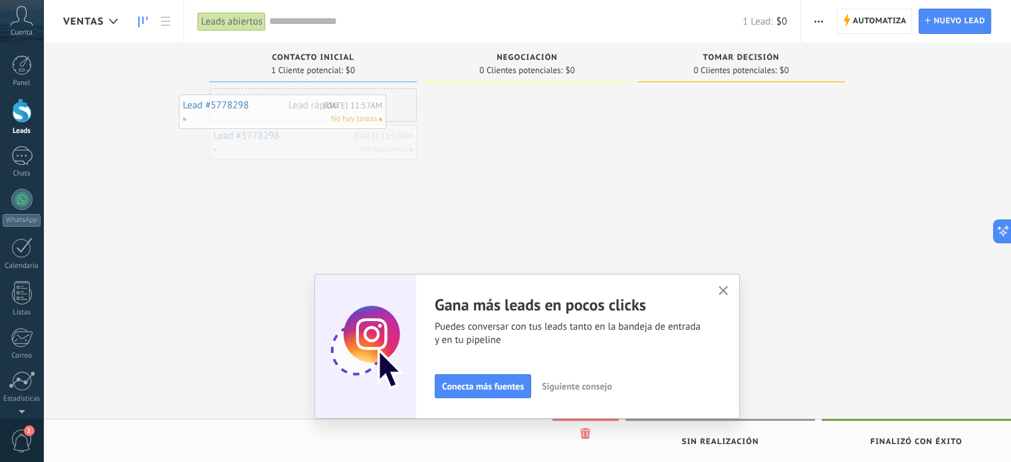
drag, startPoint x: 355, startPoint y: 151, endPoint x: 325, endPoint y: 120, distance: 42.8
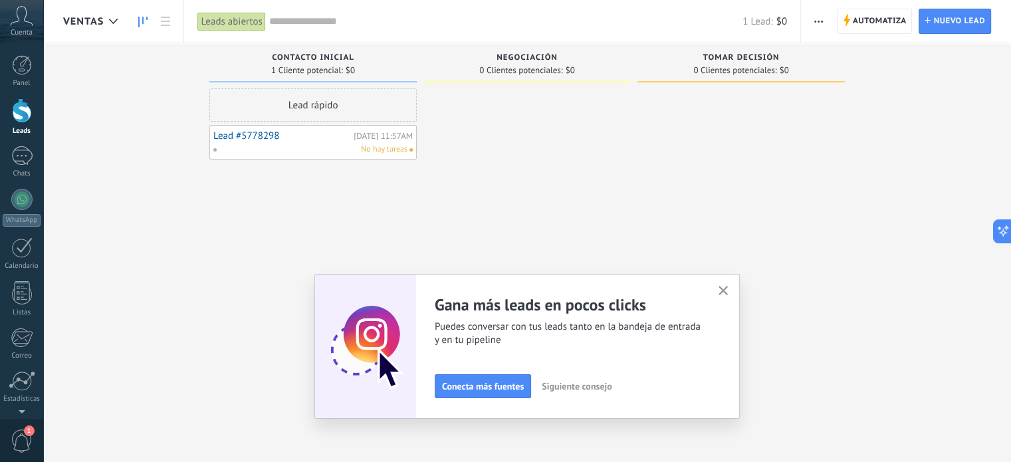
drag, startPoint x: 325, startPoint y: 120, endPoint x: 241, endPoint y: 70, distance: 97.5
click at [241, 70] on div "Contacto inicial 1 Cliente potencial: $0 Lead rápido Lead #5778298 Hoy 11:57AM …" at bounding box center [316, 210] width 214 height 334
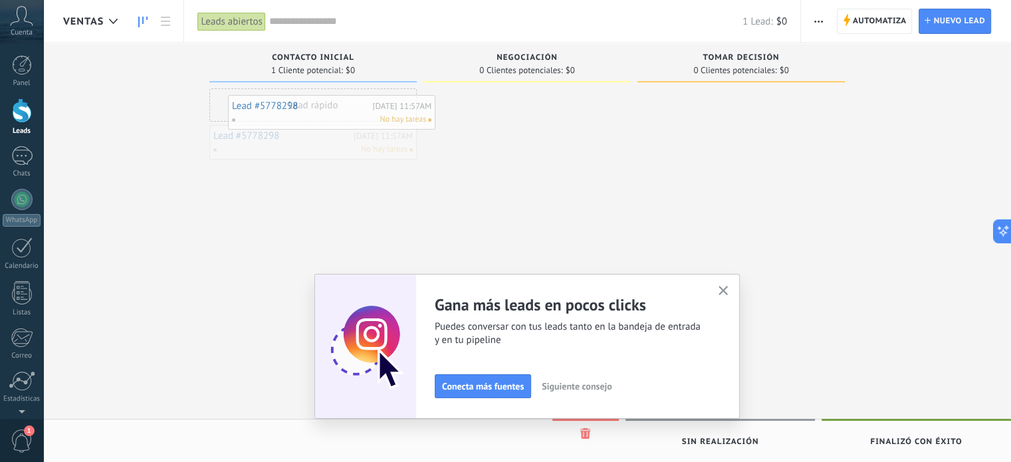
drag, startPoint x: 277, startPoint y: 138, endPoint x: 228, endPoint y: 122, distance: 51.3
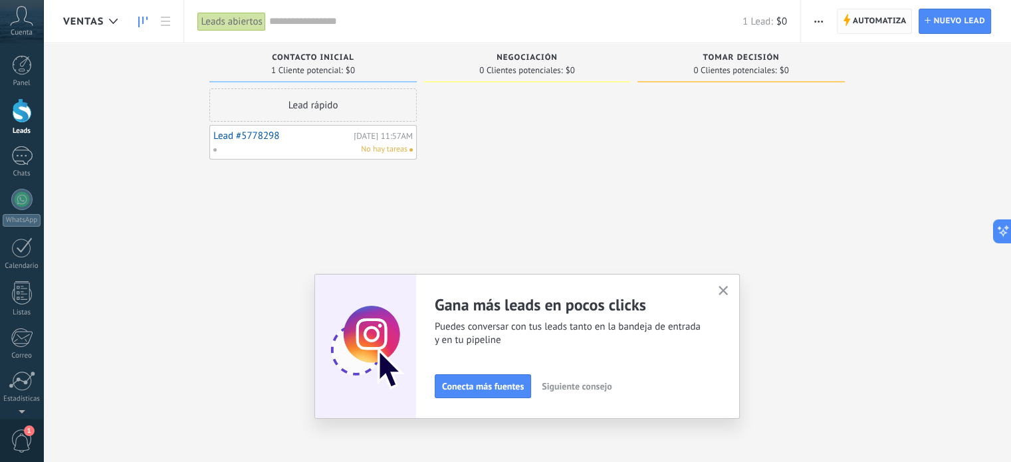
drag, startPoint x: 846, startPoint y: 25, endPoint x: 850, endPoint y: 14, distance: 11.4
click at [848, 25] on icon at bounding box center [846, 20] width 7 height 12
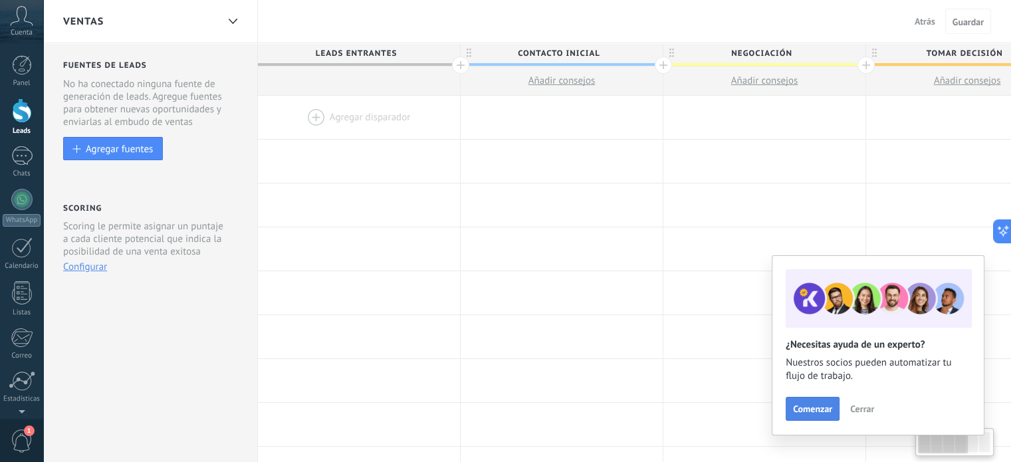
click at [823, 401] on button "Comenzar" at bounding box center [813, 409] width 54 height 24
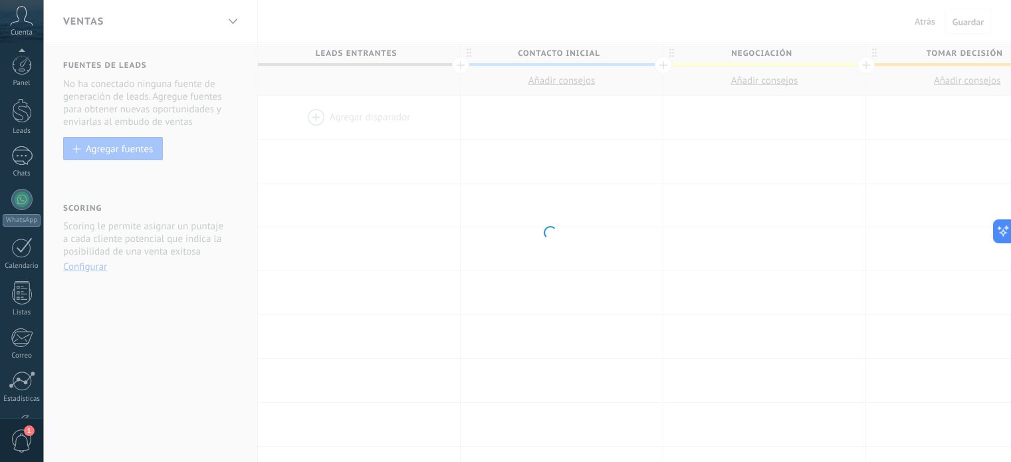
scroll to position [90, 0]
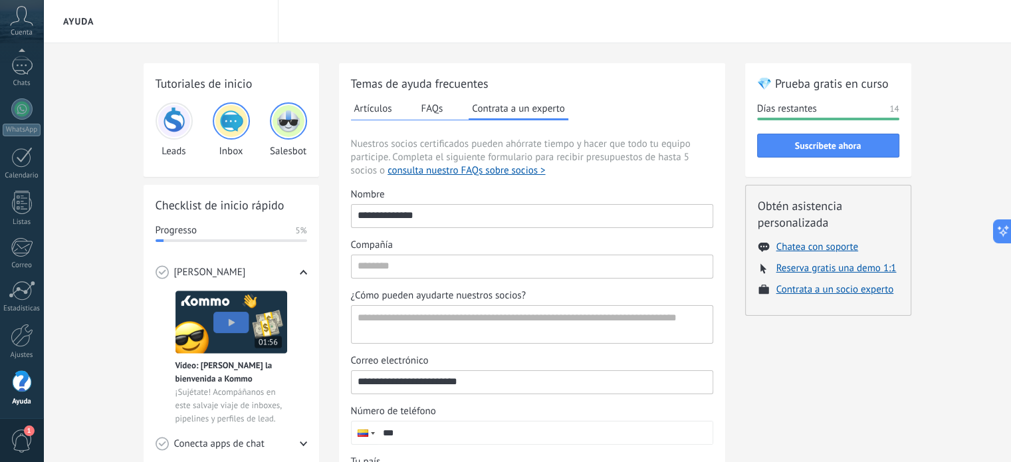
click at [847, 91] on h2 "💎 Prueba gratis en curso" at bounding box center [828, 83] width 142 height 17
click at [840, 145] on span "Suscríbete ahora" at bounding box center [828, 145] width 66 height 9
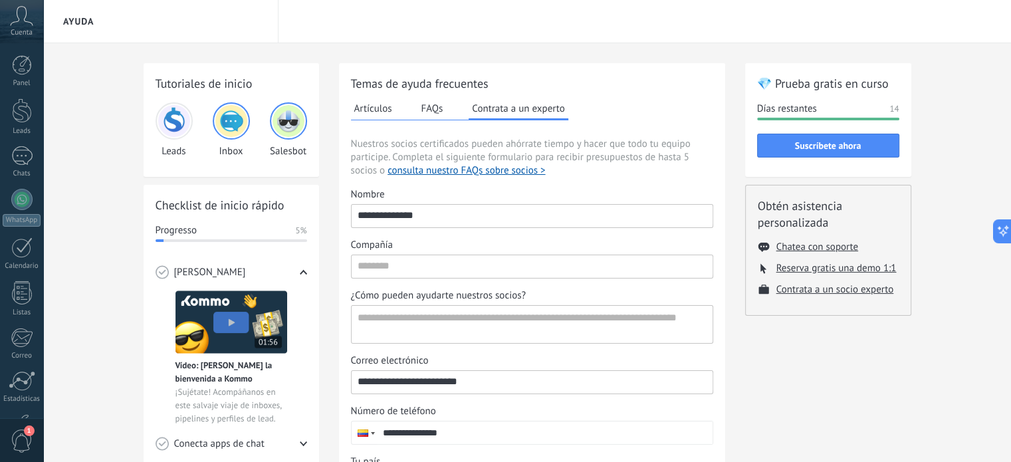
click at [218, 120] on img at bounding box center [231, 121] width 32 height 32
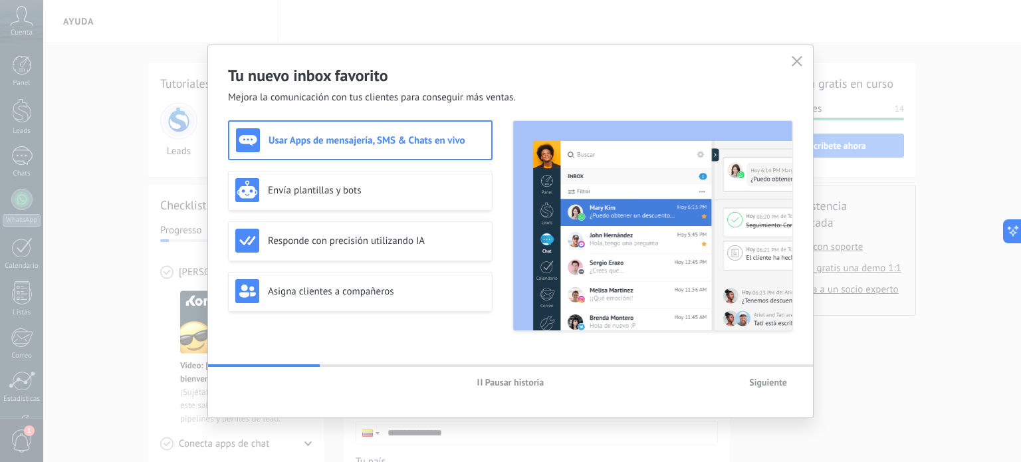
click at [371, 151] on div "Usar Apps de mensajería, SMS & Chats en vivo" at bounding box center [360, 140] width 249 height 24
click at [783, 398] on div "Tu nuevo inbox favorito Mejora la comunicación con tus clientes para conseguir …" at bounding box center [510, 231] width 605 height 372
click at [775, 387] on span "Siguiente" at bounding box center [768, 382] width 38 height 9
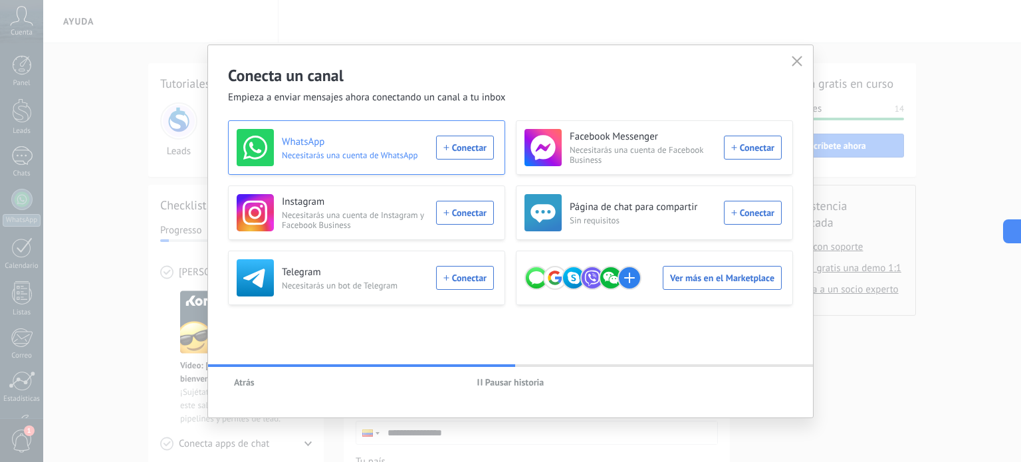
click at [475, 154] on div "WhatsApp Necesitarás una cuenta de WhatsApp Conectar" at bounding box center [365, 147] width 257 height 37
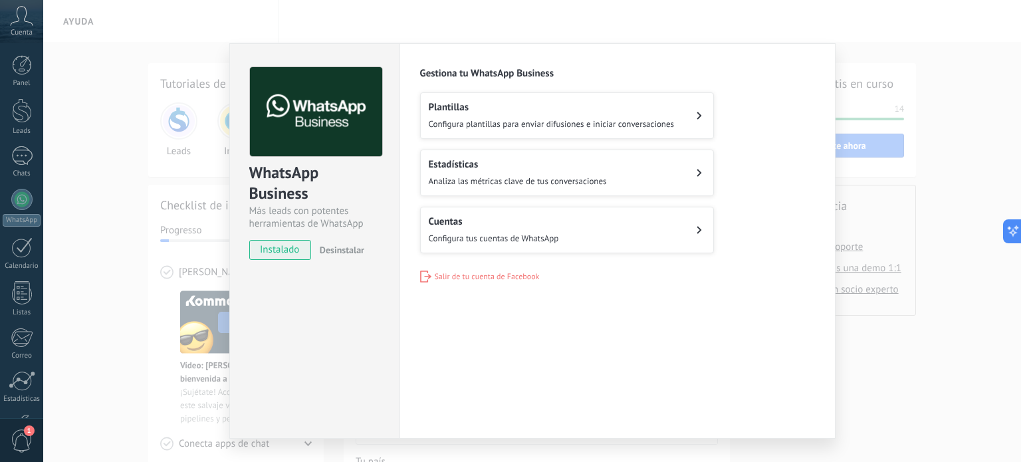
click at [634, 122] on span "Configura plantillas para enviar difusiones e iniciar conversaciones" at bounding box center [552, 123] width 246 height 11
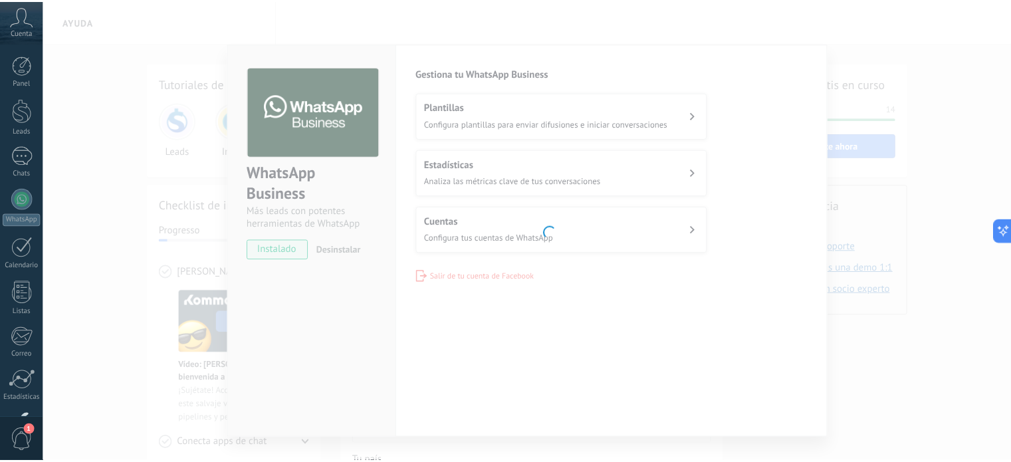
scroll to position [90, 0]
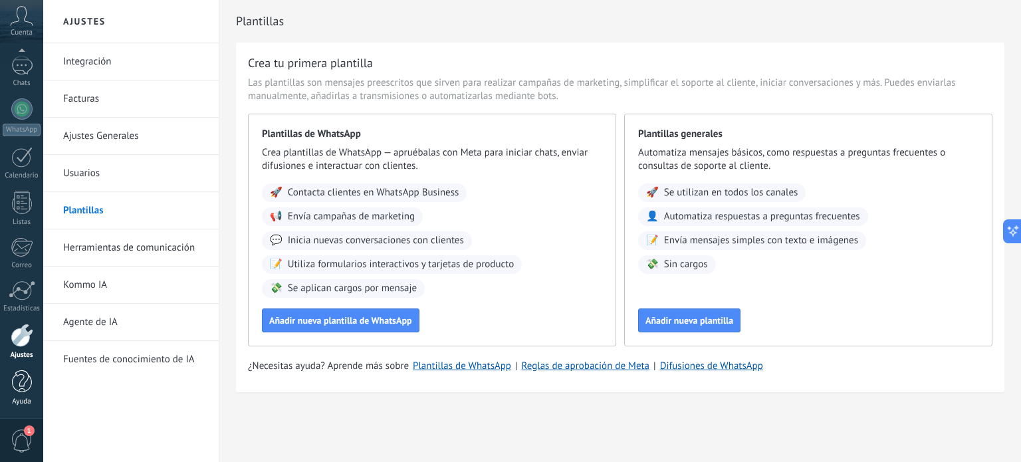
click at [27, 394] on link "Ayuda" at bounding box center [21, 388] width 43 height 36
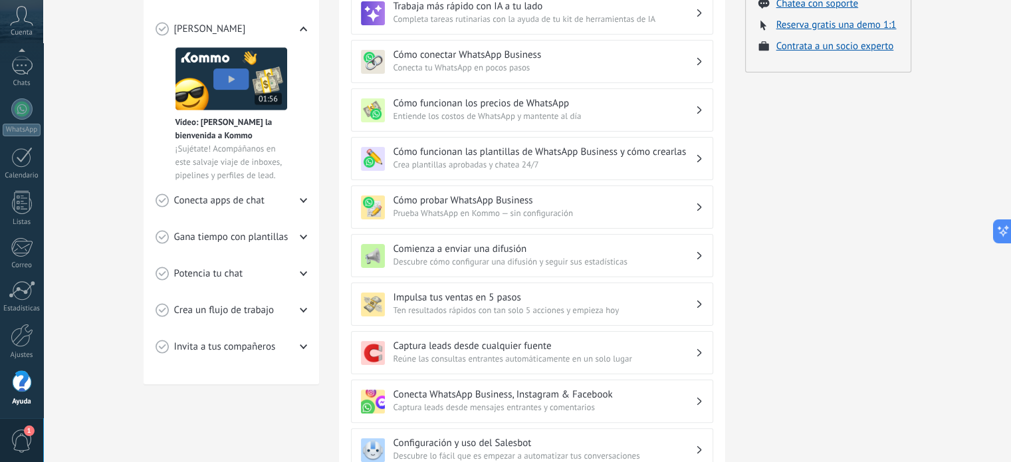
scroll to position [266, 0]
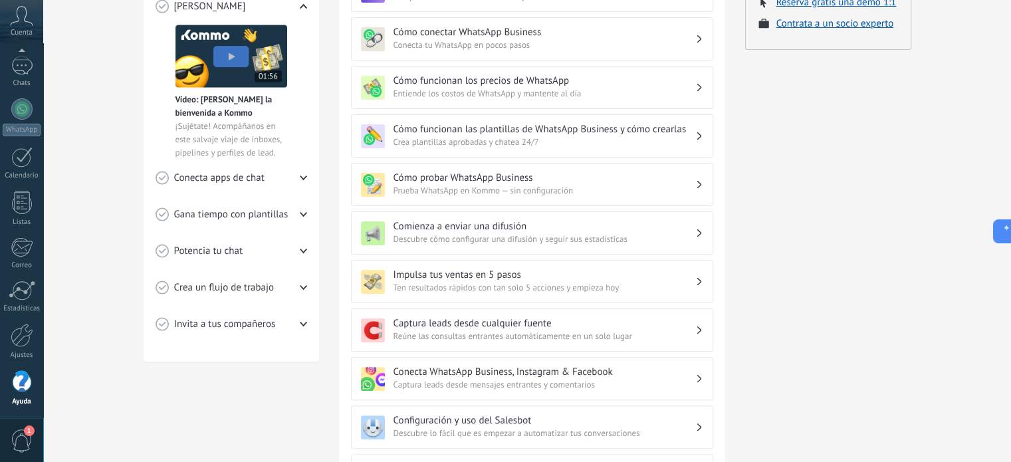
click at [537, 189] on span "Prueba WhatsApp en Kommo — sin configuración" at bounding box center [545, 190] width 302 height 13
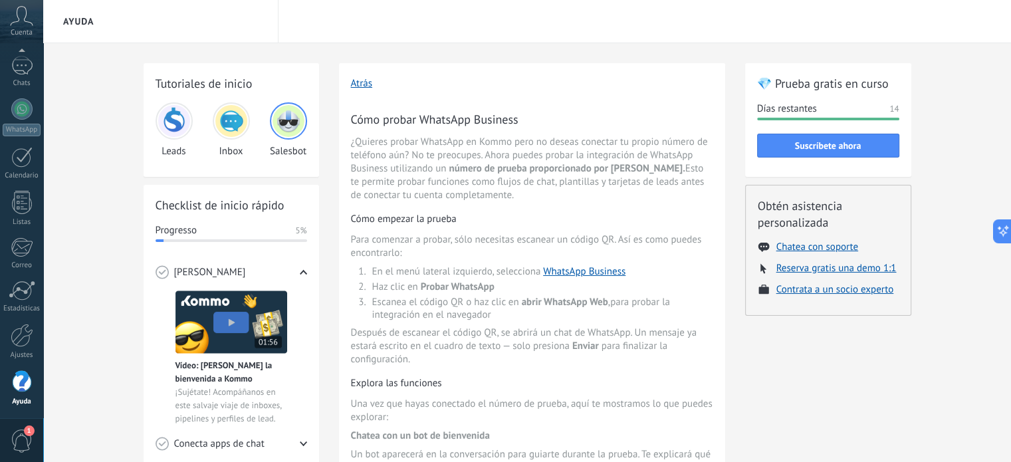
scroll to position [66, 0]
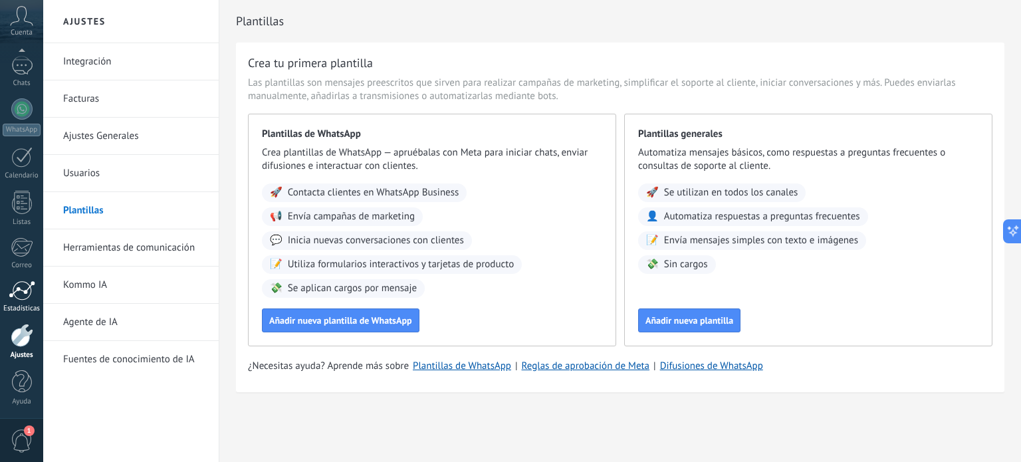
click at [22, 297] on div at bounding box center [22, 291] width 27 height 20
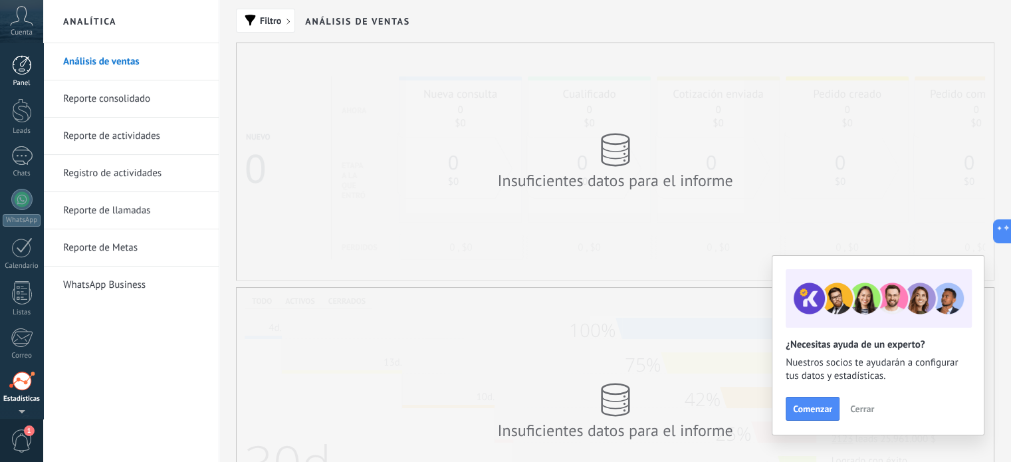
click at [29, 67] on div at bounding box center [22, 65] width 20 height 20
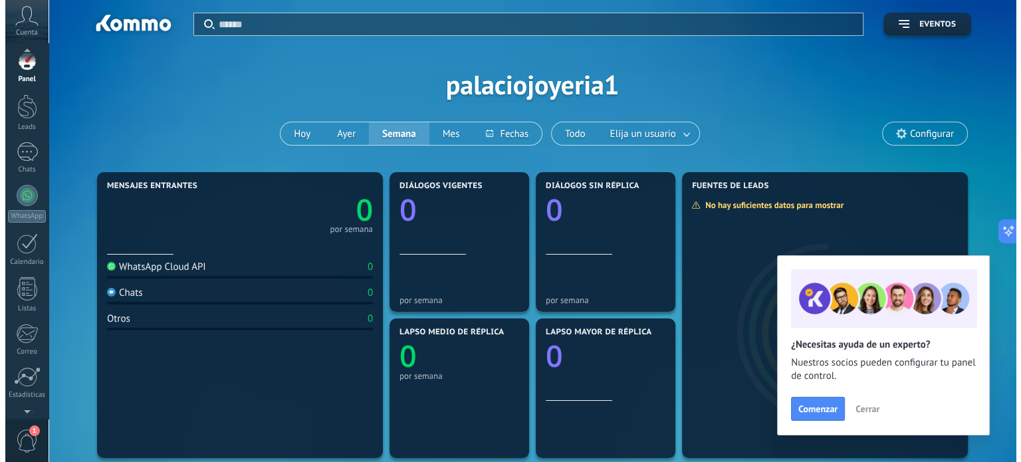
scroll to position [8, 0]
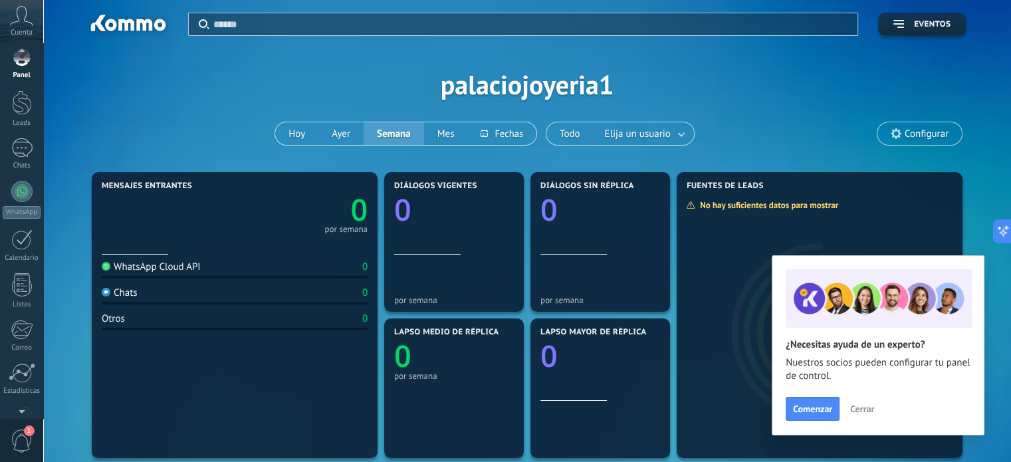
click at [29, 433] on span "1" at bounding box center [29, 430] width 11 height 11
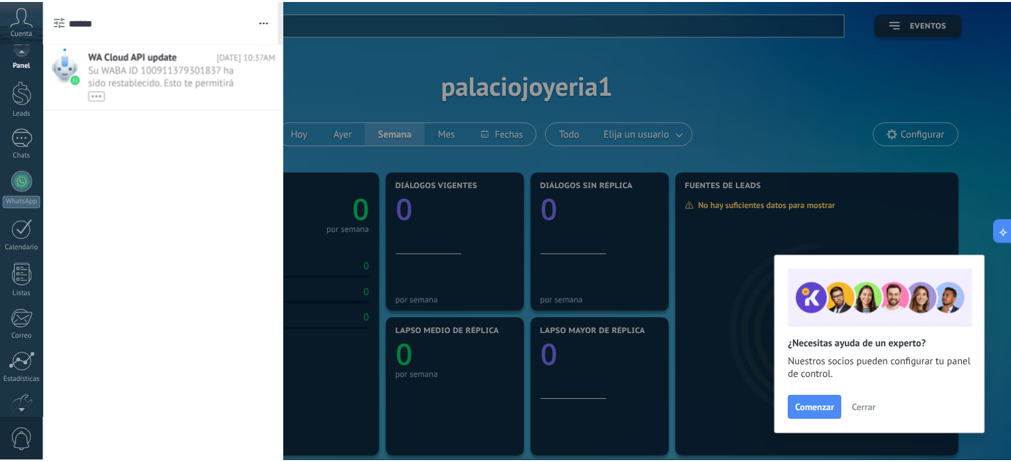
scroll to position [0, 0]
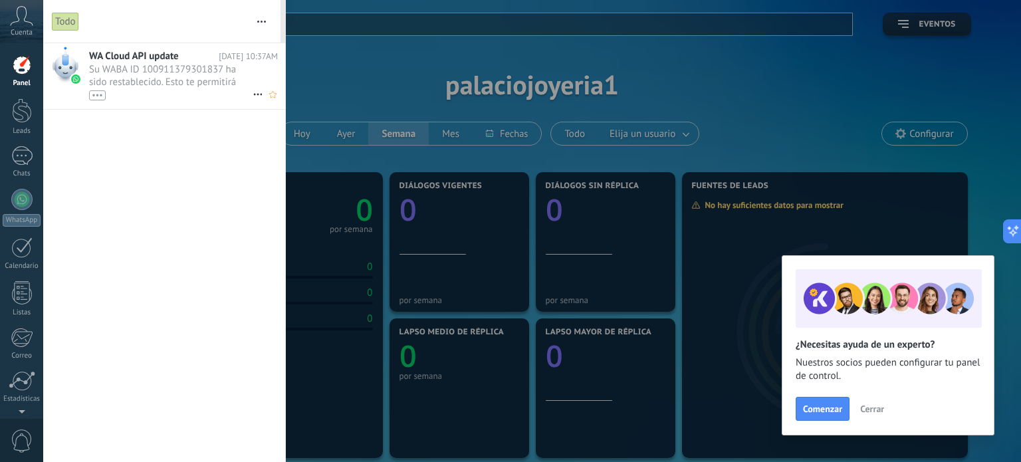
click at [157, 79] on span "Su WABA ID 100911379301837 ha sido restablecido. Esto te permitirá continuar en…" at bounding box center [171, 81] width 164 height 37
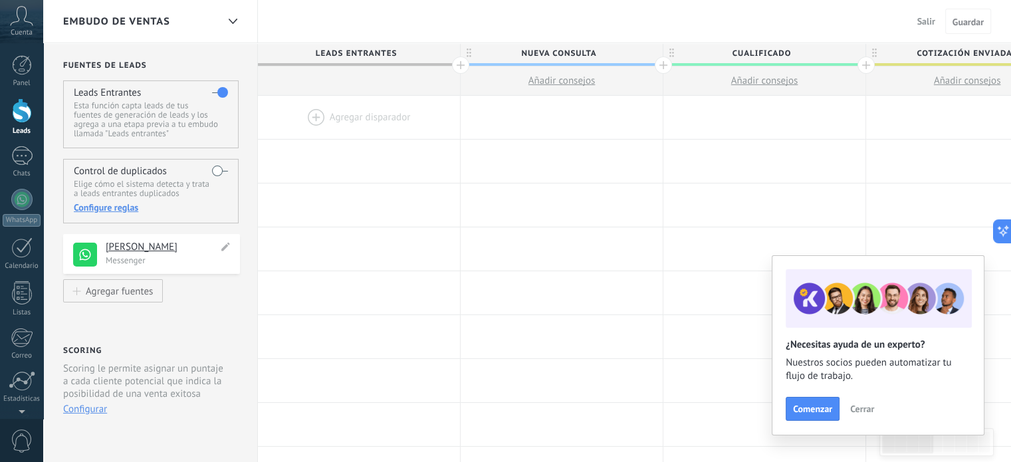
click at [217, 247] on h4 "[PERSON_NAME]" at bounding box center [162, 247] width 112 height 13
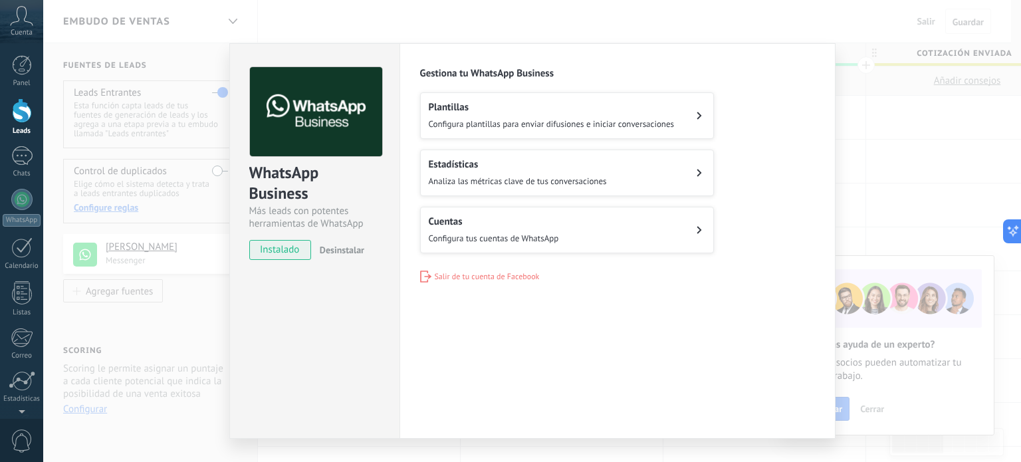
click at [215, 316] on div "WhatsApp Business Más leads con potentes herramientas de WhatsApp instalado Des…" at bounding box center [532, 231] width 978 height 462
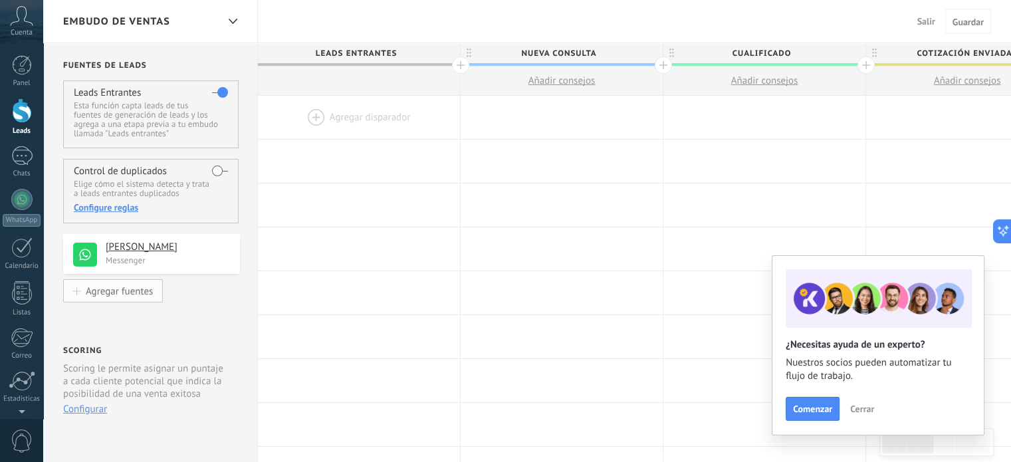
click at [146, 290] on div "Agregar fuentes" at bounding box center [119, 290] width 67 height 11
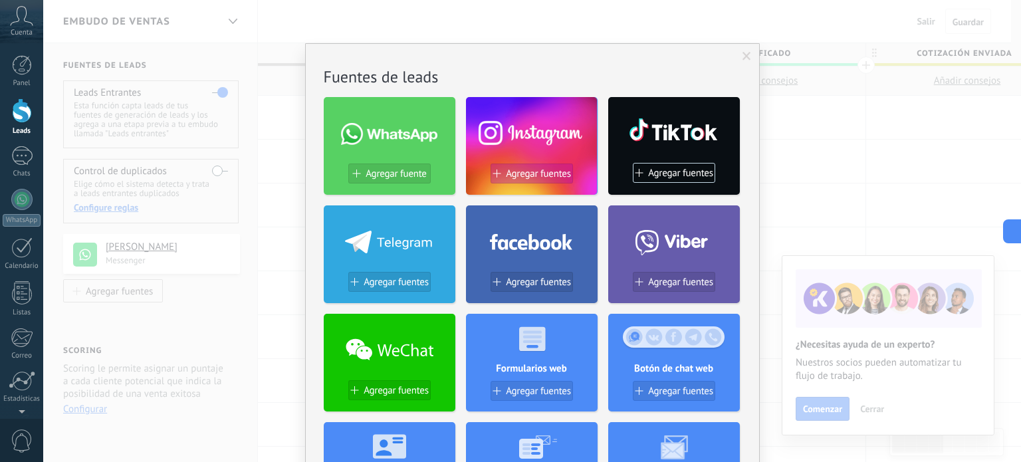
click at [563, 170] on span "Agregar fuentes" at bounding box center [538, 173] width 65 height 11
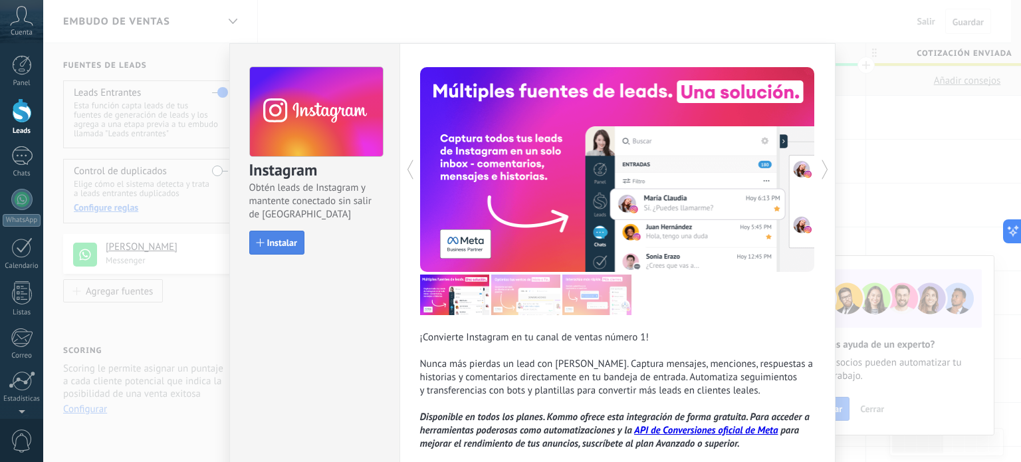
click at [287, 239] on span "Instalar" at bounding box center [282, 242] width 30 height 9
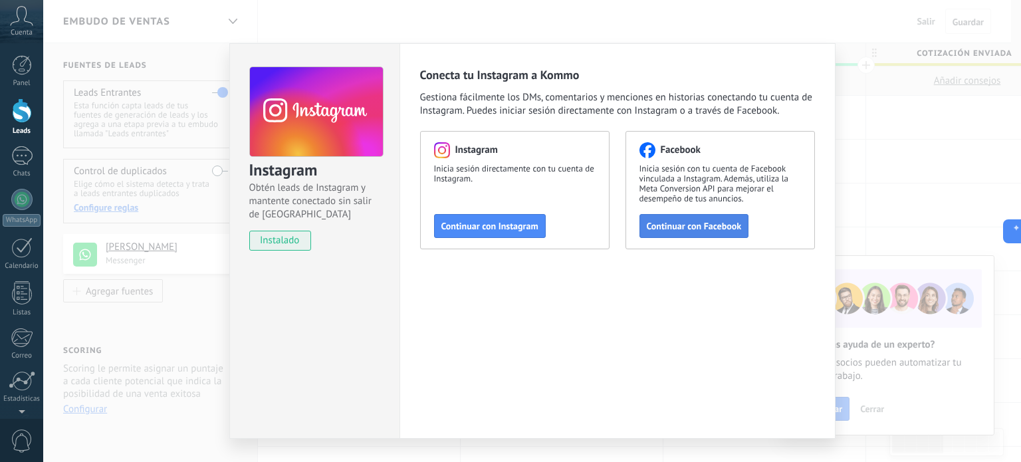
click at [730, 229] on span "Continuar con Facebook" at bounding box center [694, 225] width 95 height 9
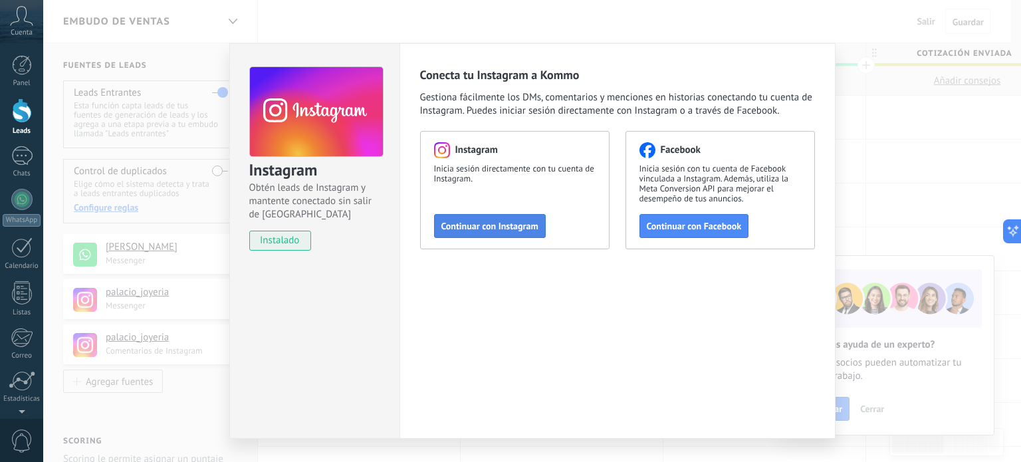
click at [538, 229] on button "Continuar con Instagram" at bounding box center [490, 226] width 112 height 24
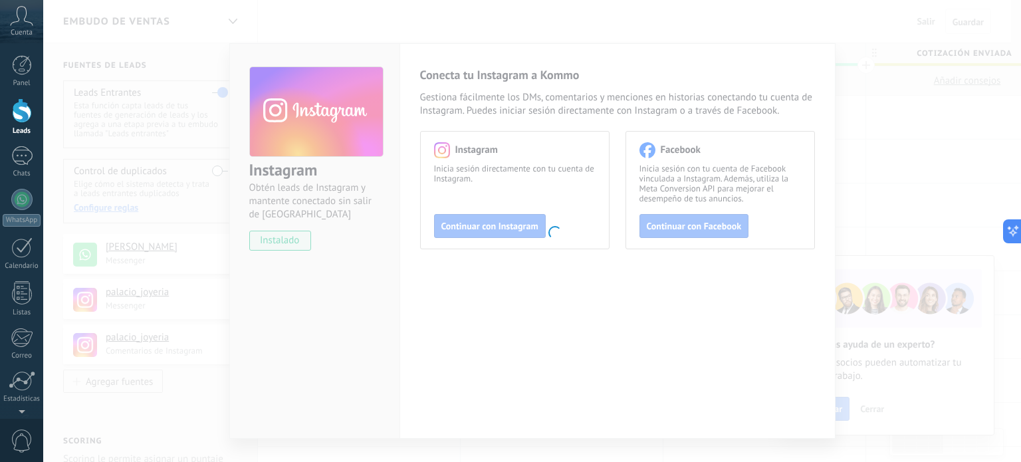
click at [362, 379] on body ".abccls-1,.abccls-2{fill-rule:evenodd}.abccls-2{fill:#fff} .abfcls-1{fill:none}…" at bounding box center [510, 231] width 1021 height 462
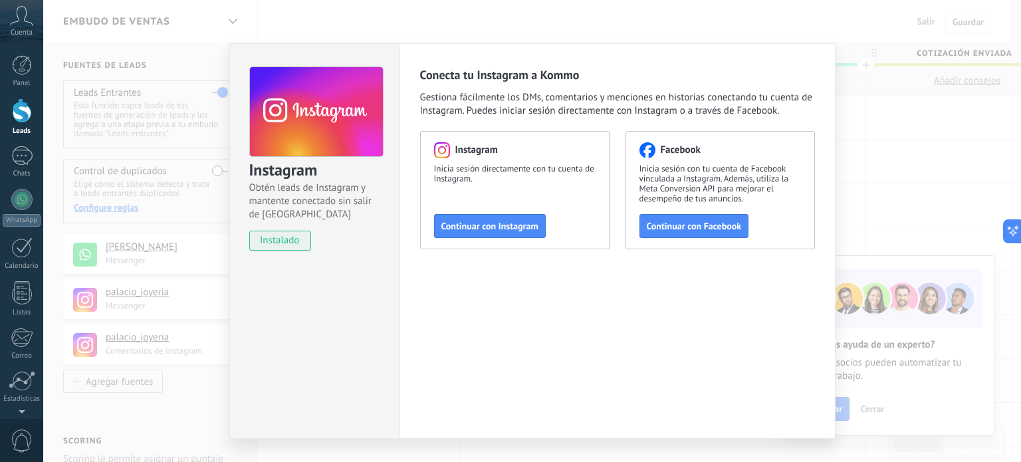
click at [338, 231] on div "instalado" at bounding box center [315, 241] width 133 height 20
click at [649, 222] on span "Continuar con Facebook" at bounding box center [694, 225] width 95 height 9
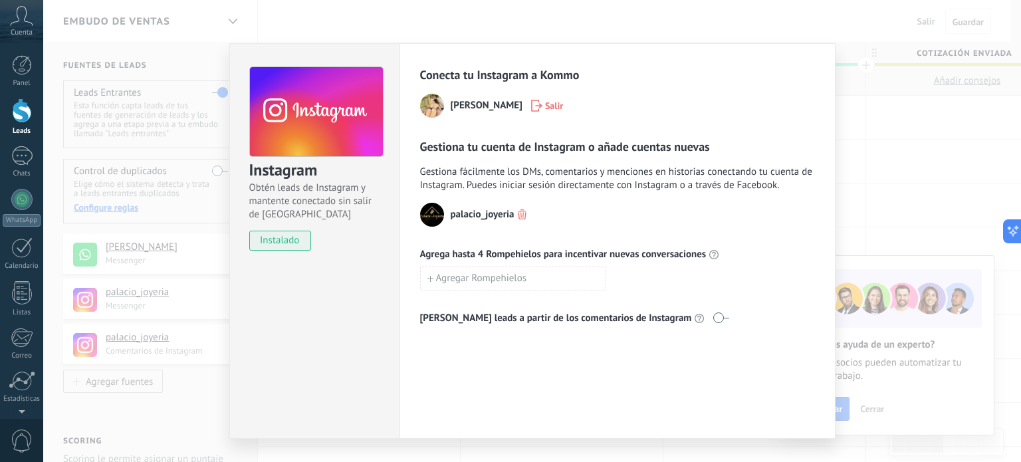
click at [351, 231] on div "instalado" at bounding box center [315, 241] width 133 height 20
drag, startPoint x: 293, startPoint y: 160, endPoint x: 293, endPoint y: 153, distance: 7.3
click at [293, 157] on div "Instagram Obtén leads de Instagram y mantente conectado sin salir de [GEOGRAPHI…" at bounding box center [315, 143] width 133 height 155
click at [291, 144] on use at bounding box center [316, 111] width 133 height 90
click at [546, 102] on span "Salir" at bounding box center [554, 105] width 18 height 9
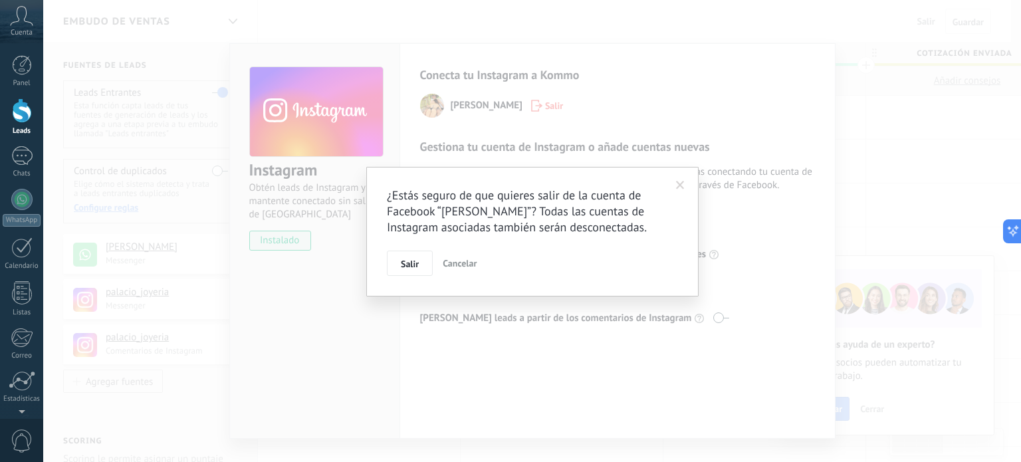
click at [678, 185] on span at bounding box center [680, 185] width 9 height 9
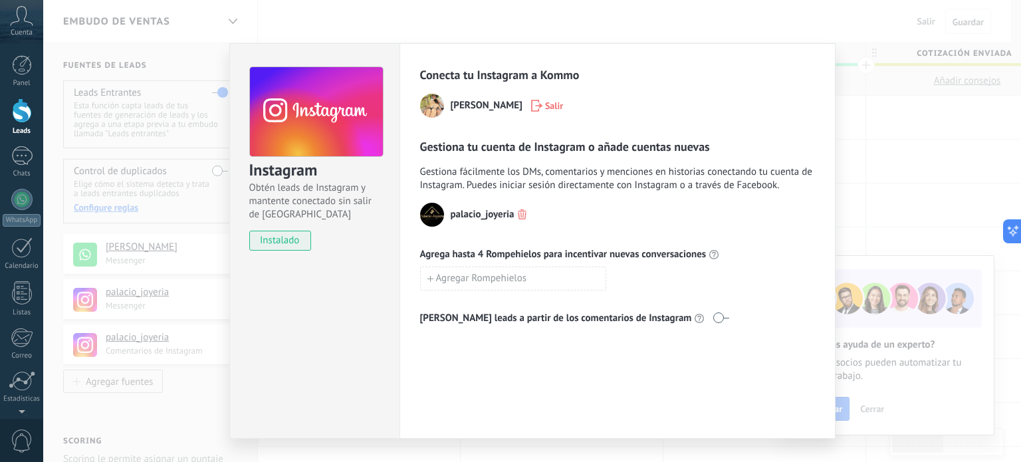
click at [261, 248] on span "instalado" at bounding box center [280, 241] width 60 height 20
click at [263, 246] on span "instalado" at bounding box center [280, 241] width 60 height 20
click at [197, 276] on div "Instagram Obtén leads de Instagram y mantente conectado sin salir de Kommo inst…" at bounding box center [532, 231] width 978 height 462
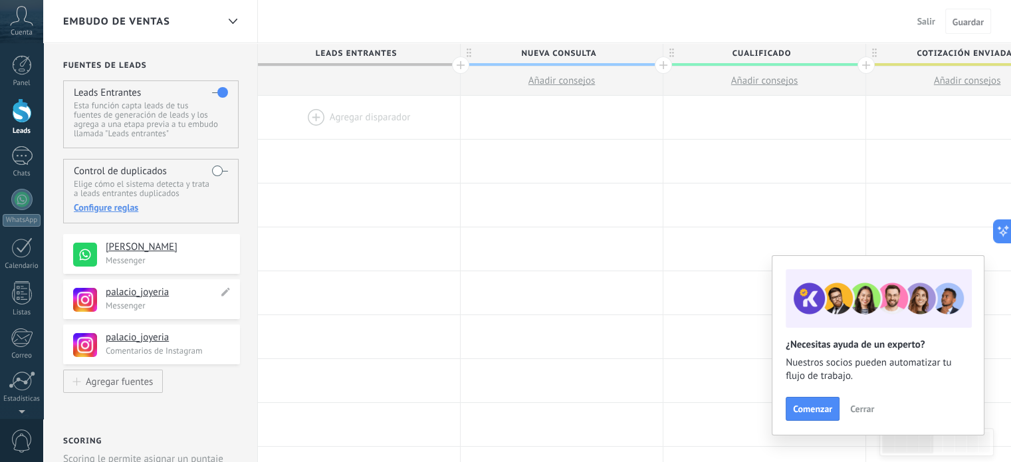
click at [181, 287] on h4 "palacio_joyeria" at bounding box center [162, 292] width 112 height 13
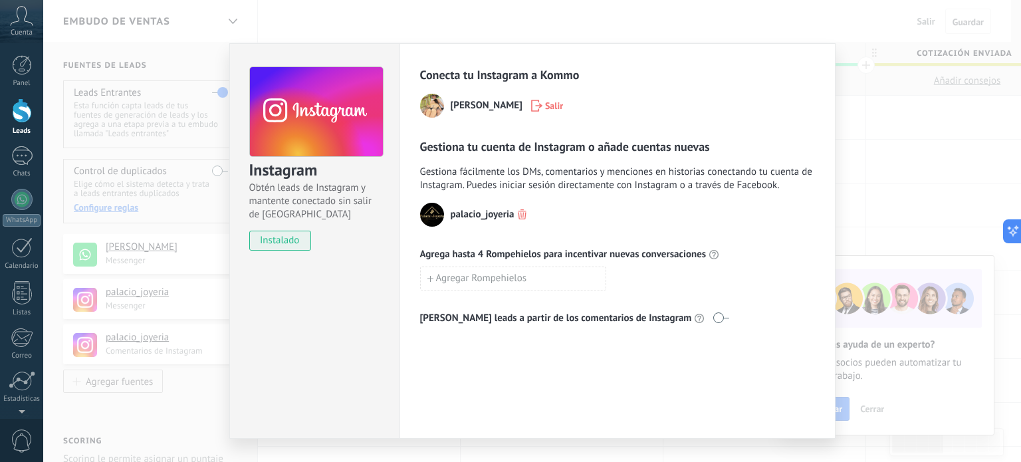
click at [189, 331] on div "Instagram Obtén leads de Instagram y mantente conectado sin salir de Kommo inst…" at bounding box center [532, 231] width 978 height 462
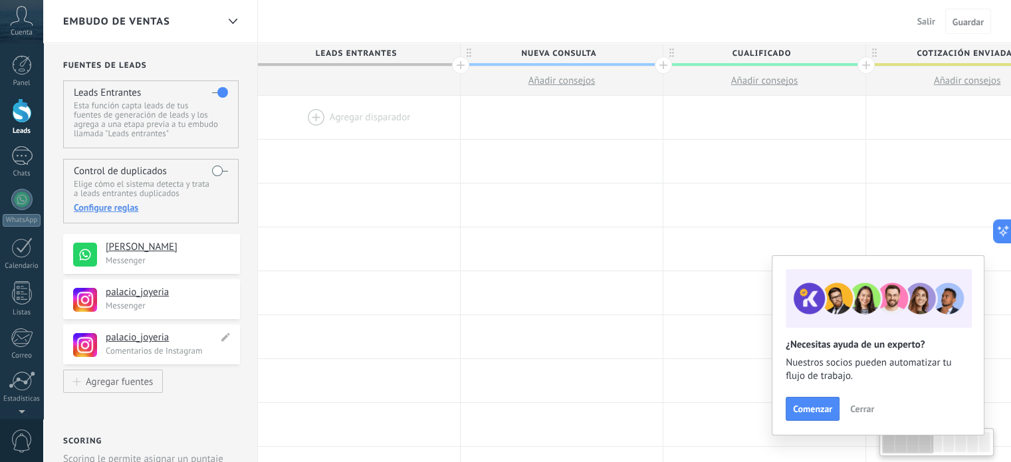
click at [187, 342] on h4 "palacio_joyeria" at bounding box center [162, 337] width 112 height 13
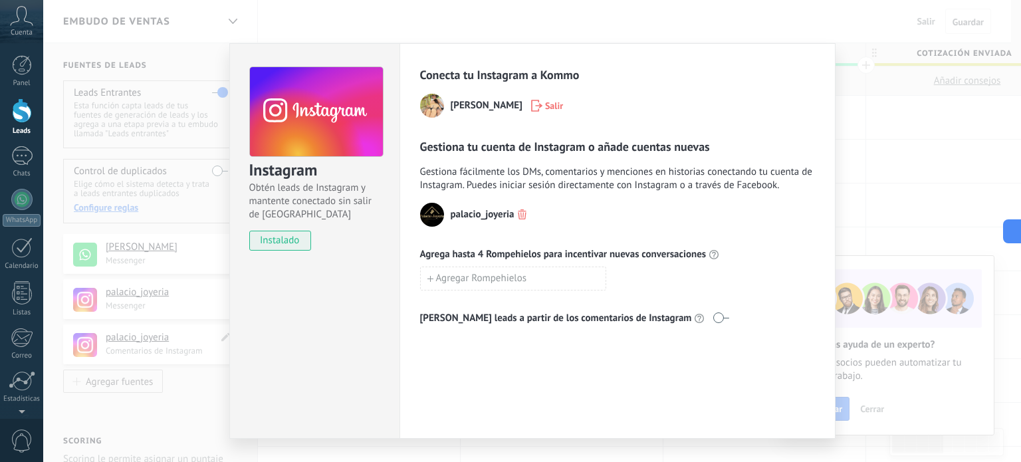
click at [187, 342] on div "Instagram Obtén leads de Instagram y mantente conectado sin salir de Kommo inst…" at bounding box center [532, 231] width 978 height 462
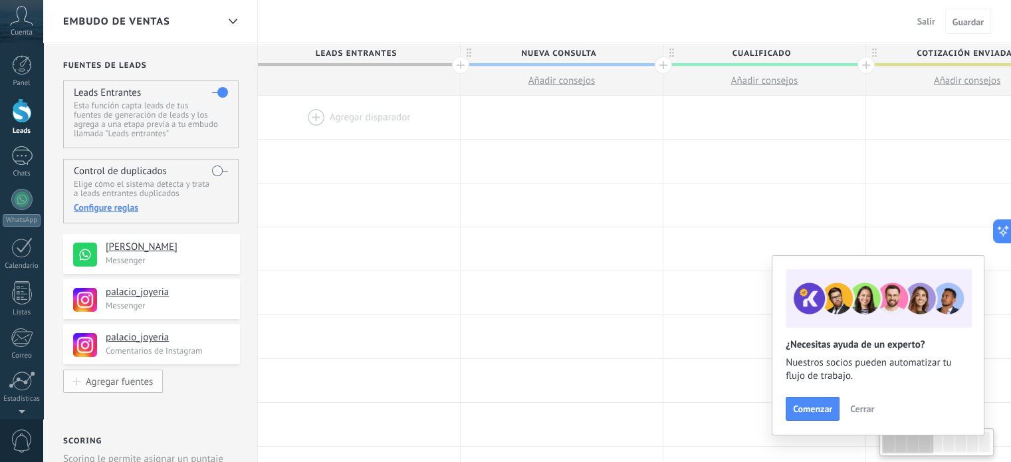
click at [140, 380] on div "Agregar fuentes" at bounding box center [119, 381] width 67 height 11
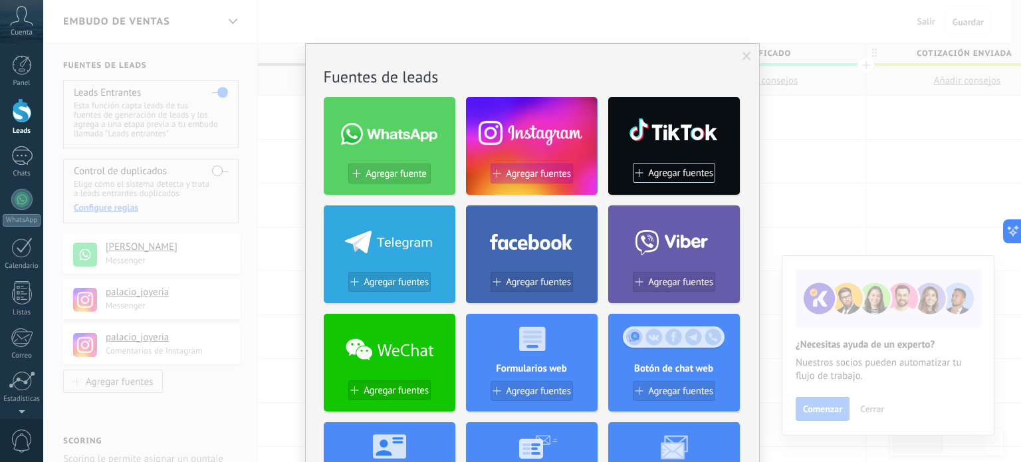
click at [521, 172] on span "Agregar fuentes" at bounding box center [538, 173] width 65 height 11
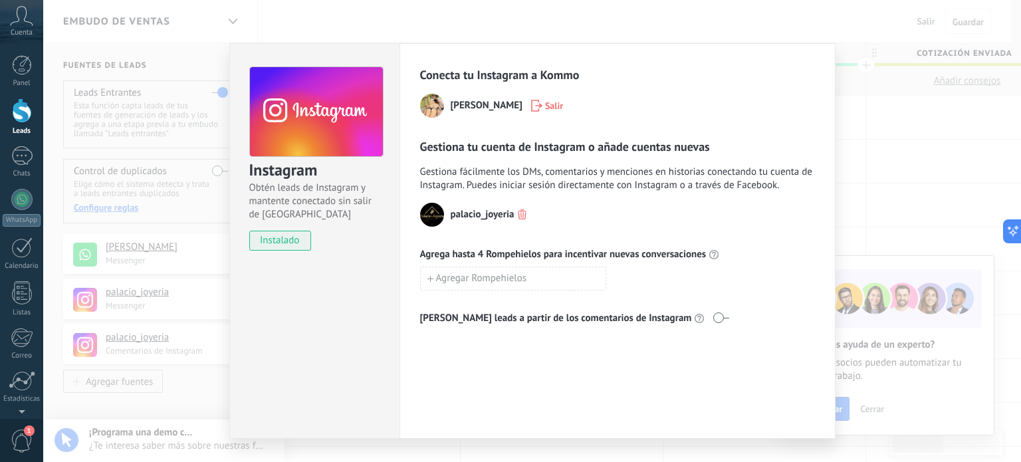
click at [267, 236] on span "instalado" at bounding box center [280, 241] width 60 height 20
click at [188, 348] on div "Instagram Obtén leads de Instagram y mantente conectado sin salir de Kommo inst…" at bounding box center [532, 231] width 978 height 462
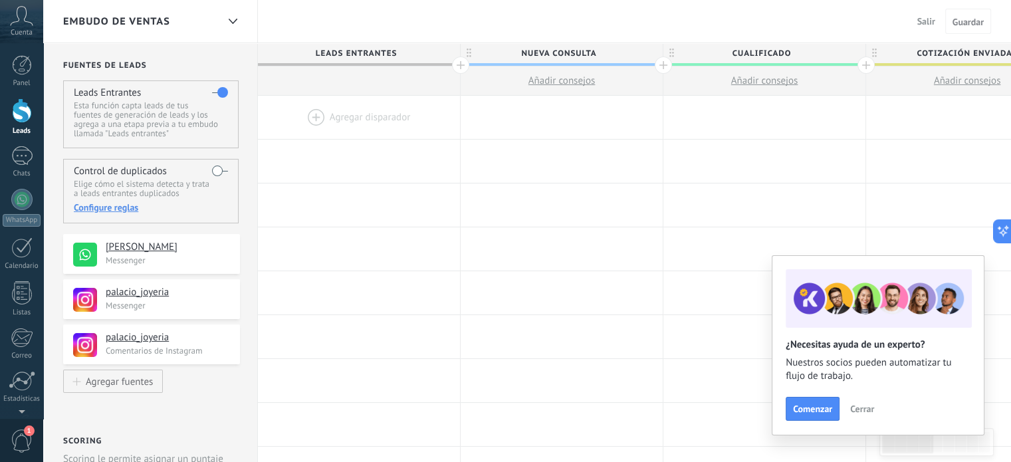
click at [353, 128] on div at bounding box center [359, 117] width 202 height 43
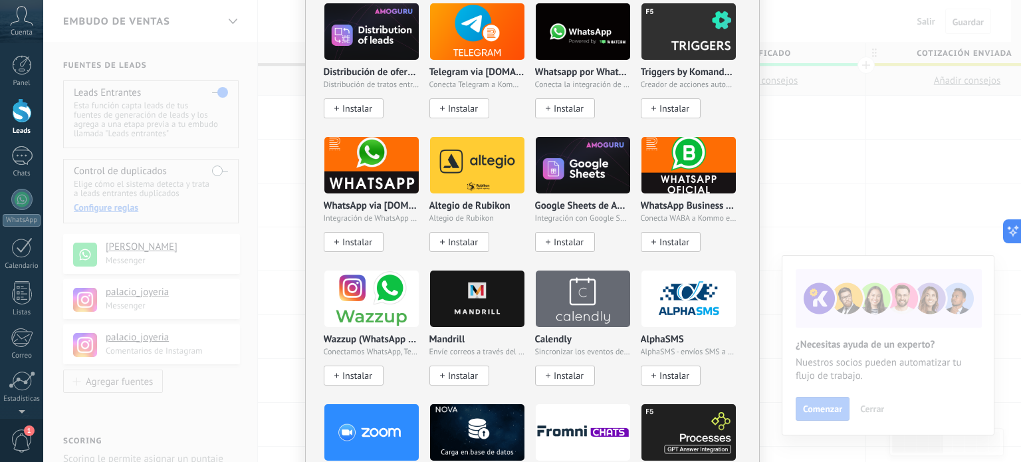
scroll to position [864, 0]
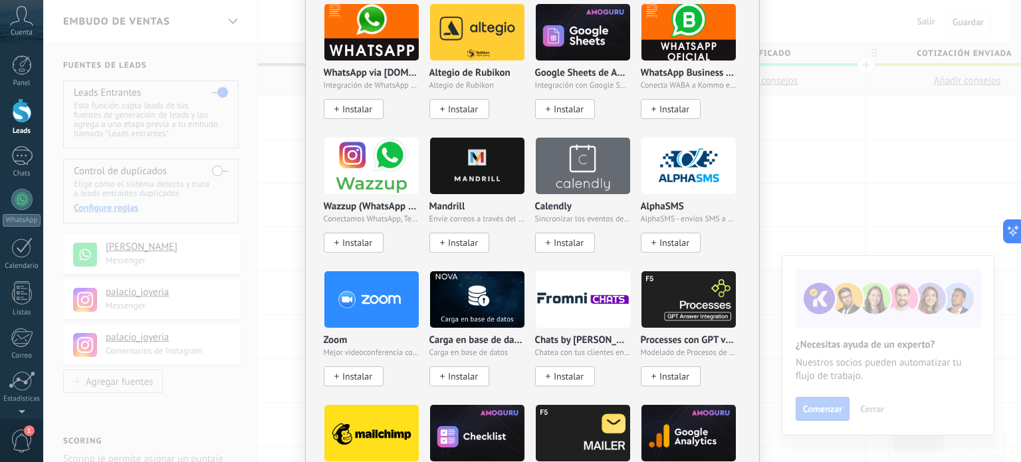
click at [263, 239] on div "No hay resultados Salesbot Agente de IA Agregar tarea Enviar un webhook Cambiar…" at bounding box center [532, 231] width 978 height 462
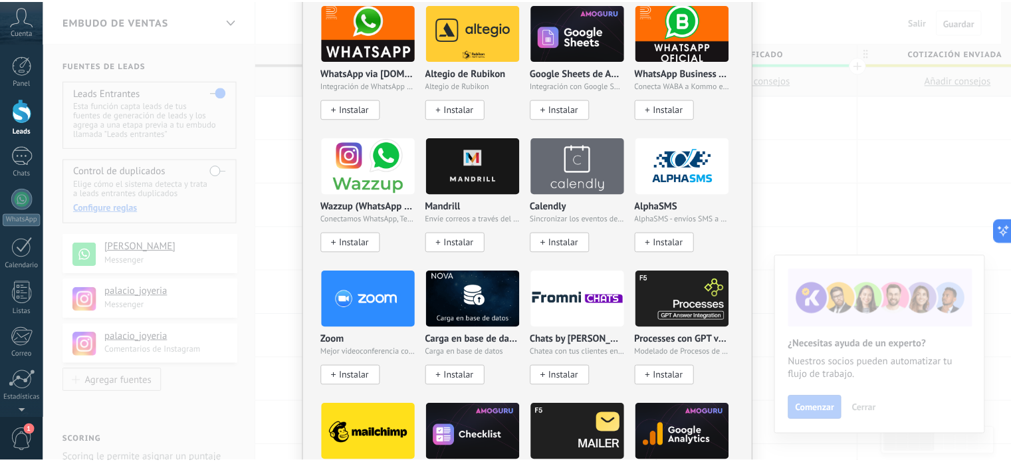
scroll to position [0, 0]
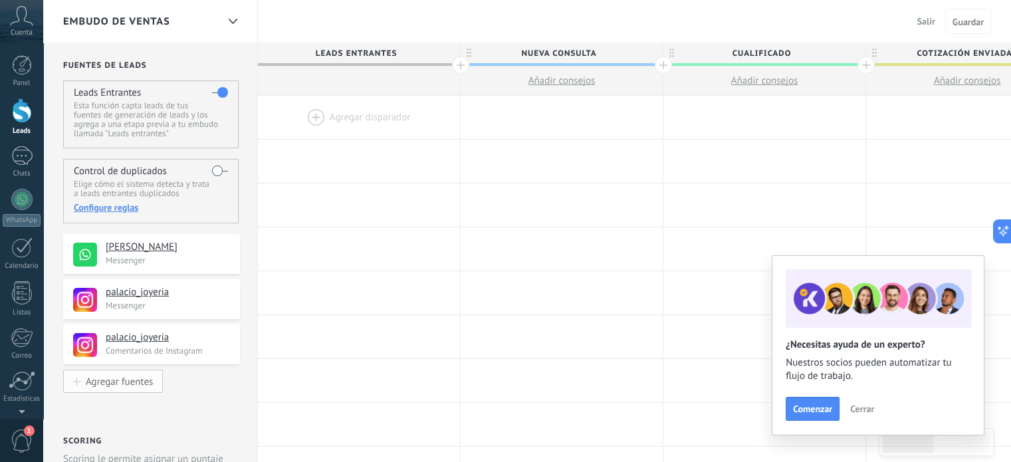
click at [122, 383] on div "Agregar fuentes" at bounding box center [119, 381] width 67 height 11
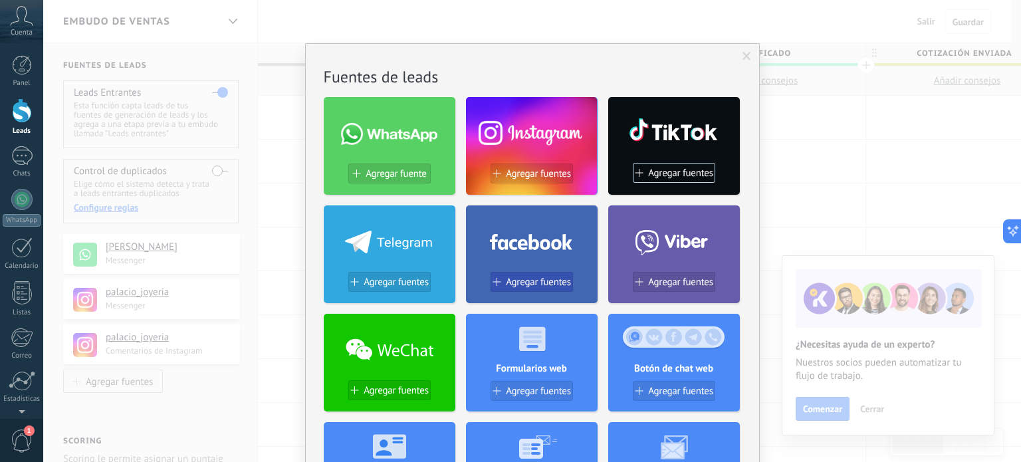
click at [507, 281] on span "Agregar fuentes" at bounding box center [538, 282] width 65 height 11
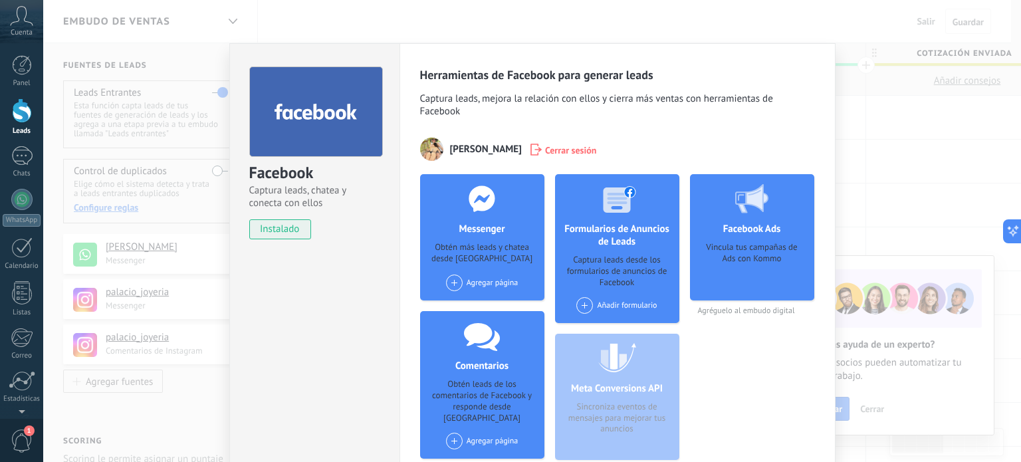
click at [867, 101] on div "Facebook Captura leads, chatea y conecta con ellos instalado Desinstalar Herram…" at bounding box center [532, 231] width 978 height 462
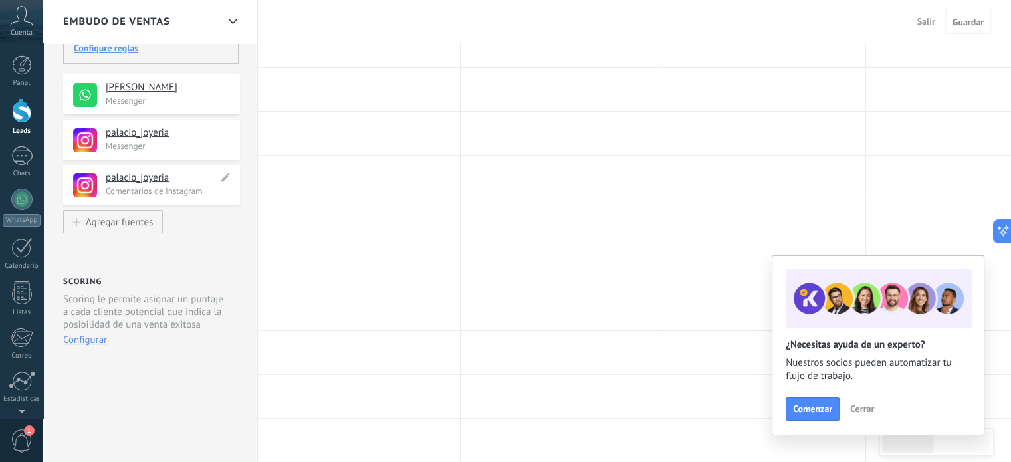
scroll to position [199, 0]
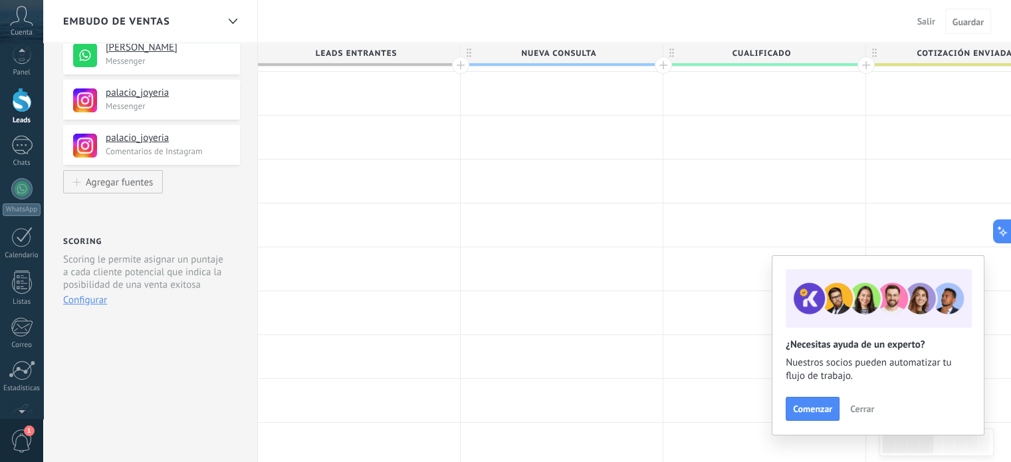
click at [27, 451] on span "1" at bounding box center [22, 440] width 23 height 23
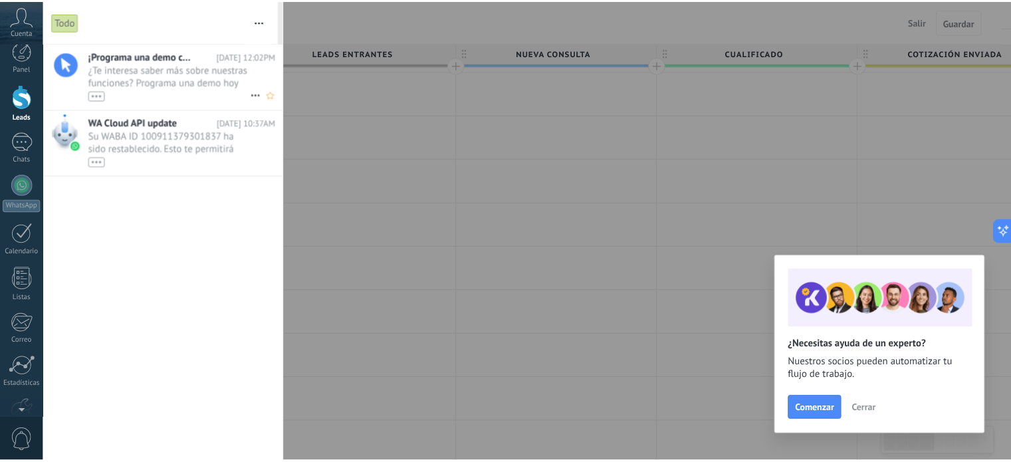
scroll to position [0, 0]
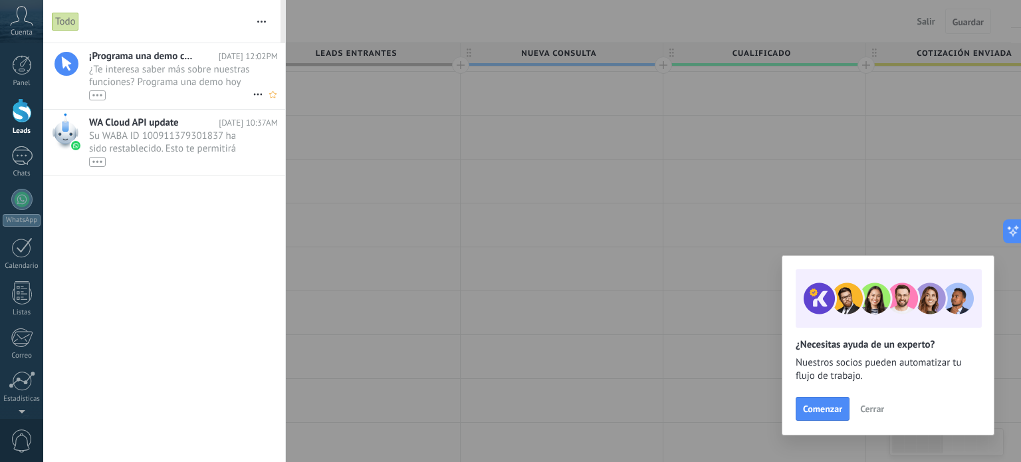
click at [174, 88] on span "¿Te interesa saber más sobre nuestras funciones? Programa una demo hoy mismo! •…" at bounding box center [171, 81] width 164 height 37
click at [388, 79] on div at bounding box center [510, 231] width 1021 height 462
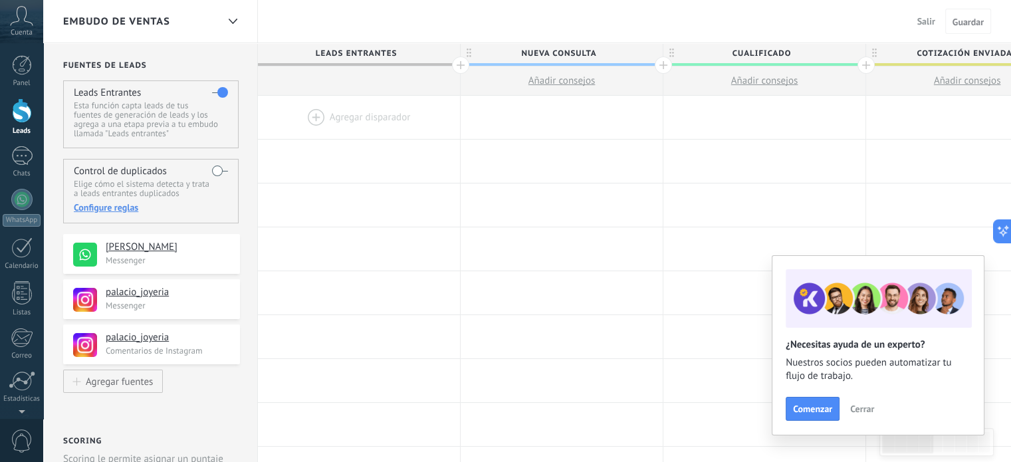
click at [925, 25] on span "Salir" at bounding box center [926, 21] width 18 height 12
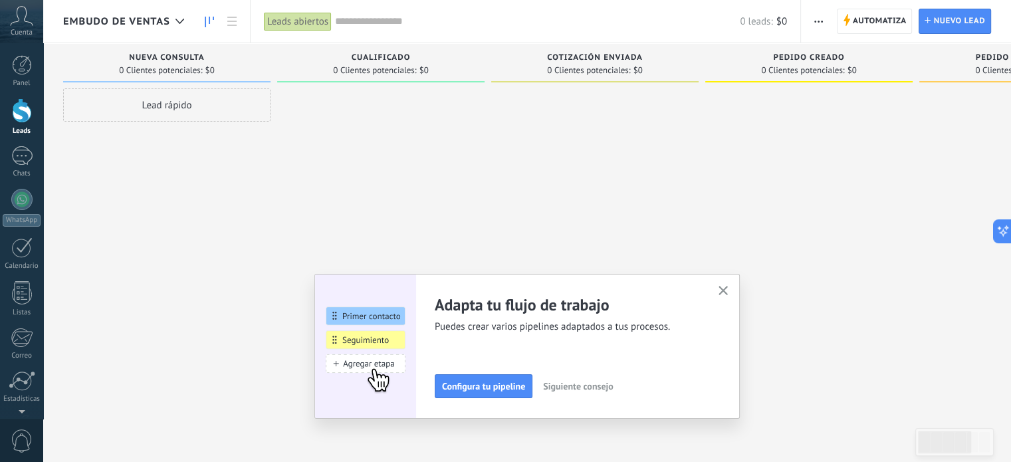
click at [728, 294] on icon "button" at bounding box center [724, 291] width 10 height 10
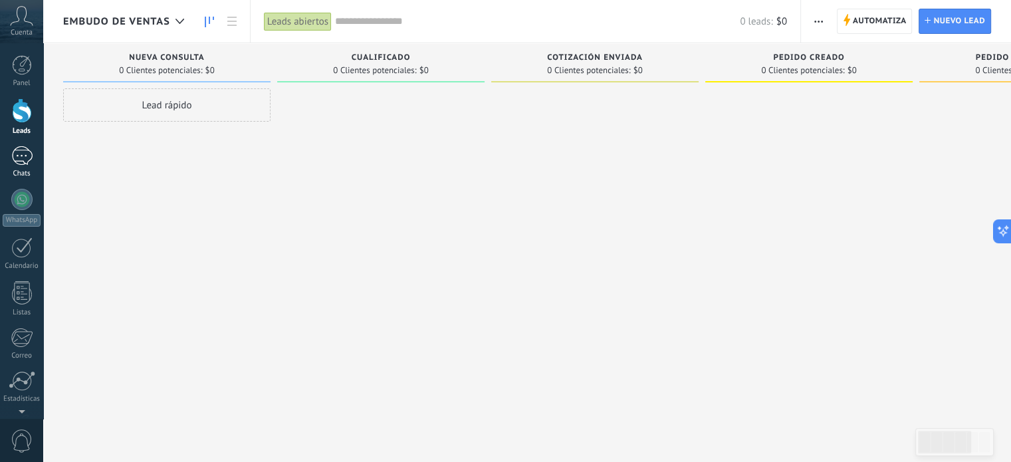
click at [21, 162] on div at bounding box center [21, 155] width 21 height 19
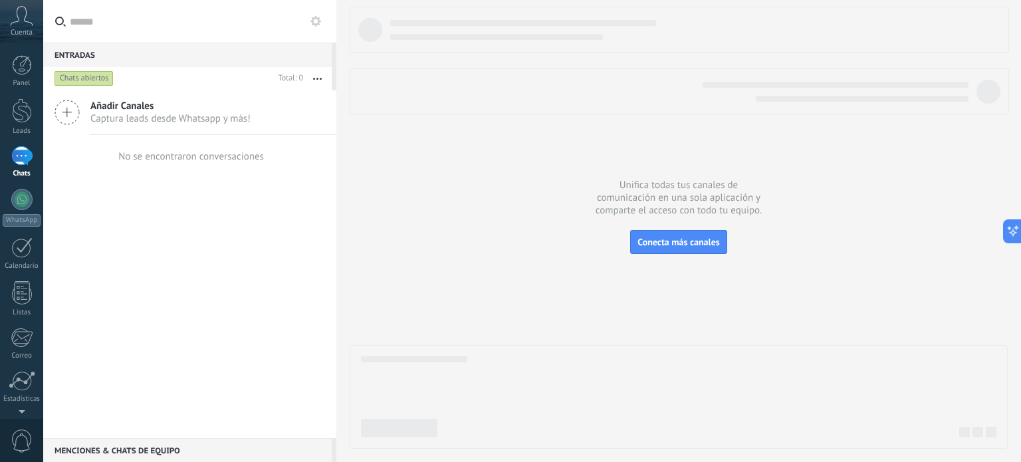
click at [101, 116] on span "Captura leads desde Whatsapp y más!" at bounding box center [170, 118] width 160 height 13
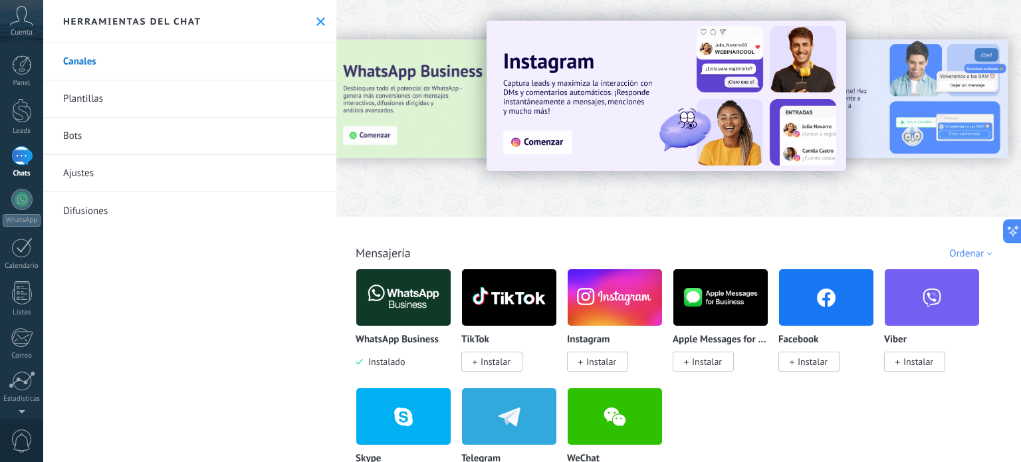
click at [588, 368] on span "Instalar" at bounding box center [601, 362] width 30 height 12
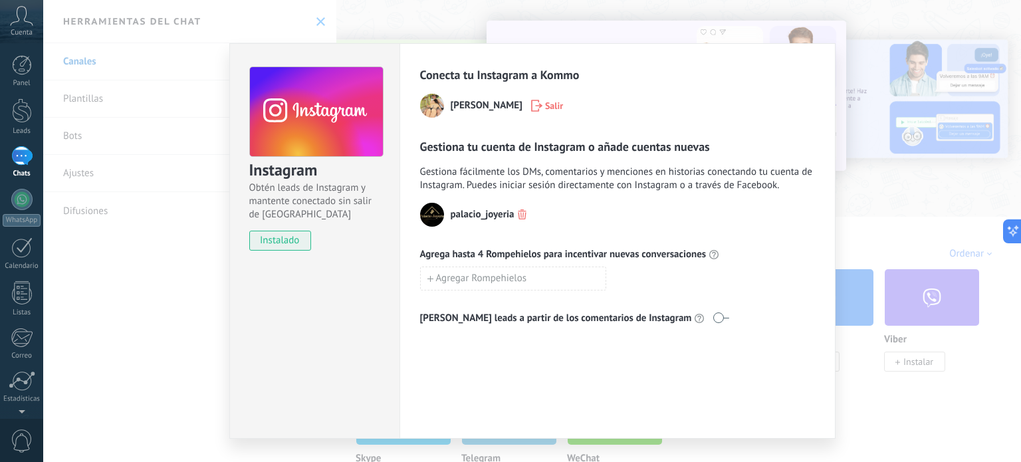
click at [882, 126] on div "Instagram Obtén leads de Instagram y mantente conectado sin salir de Kommo inst…" at bounding box center [532, 231] width 978 height 462
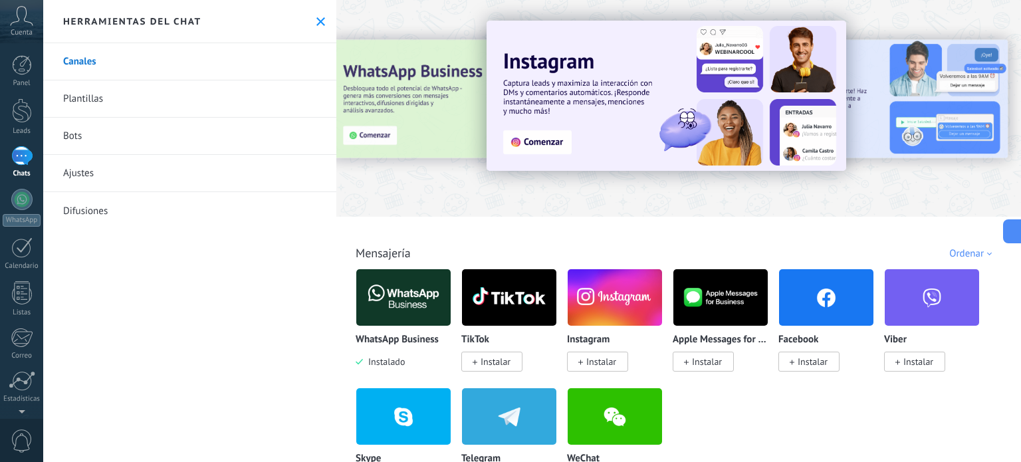
click at [603, 362] on span "Instalar" at bounding box center [601, 362] width 30 height 12
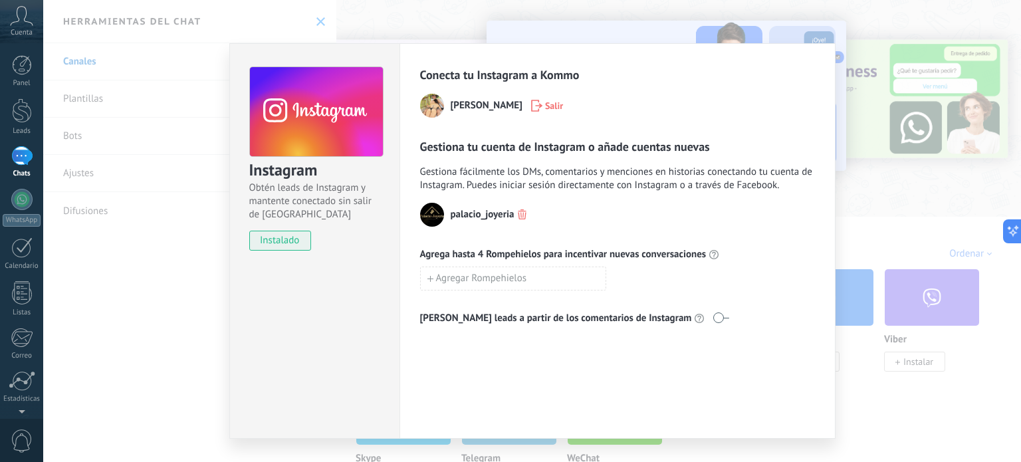
click at [262, 242] on span "instalado" at bounding box center [280, 241] width 60 height 20
click at [862, 68] on div "Instagram Obtén leads de Instagram y mantente conectado sin salir de Kommo inst…" at bounding box center [532, 231] width 978 height 462
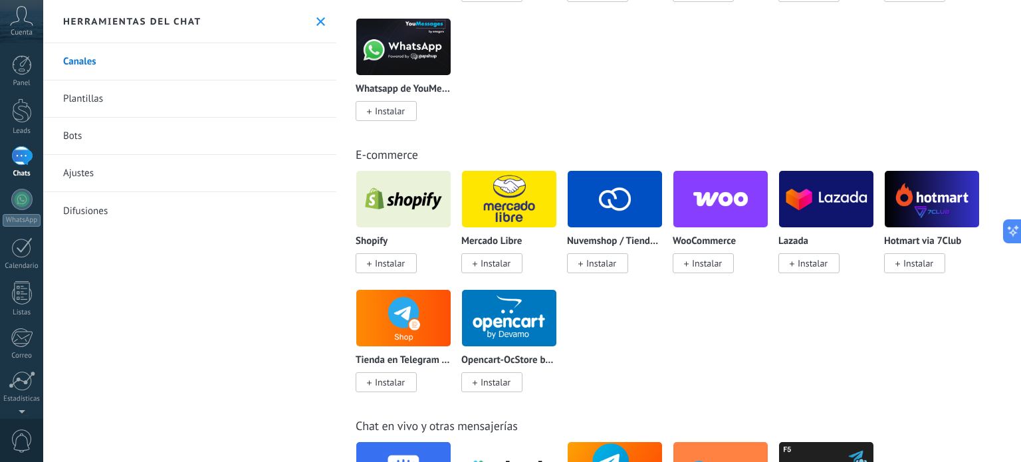
scroll to position [665, 0]
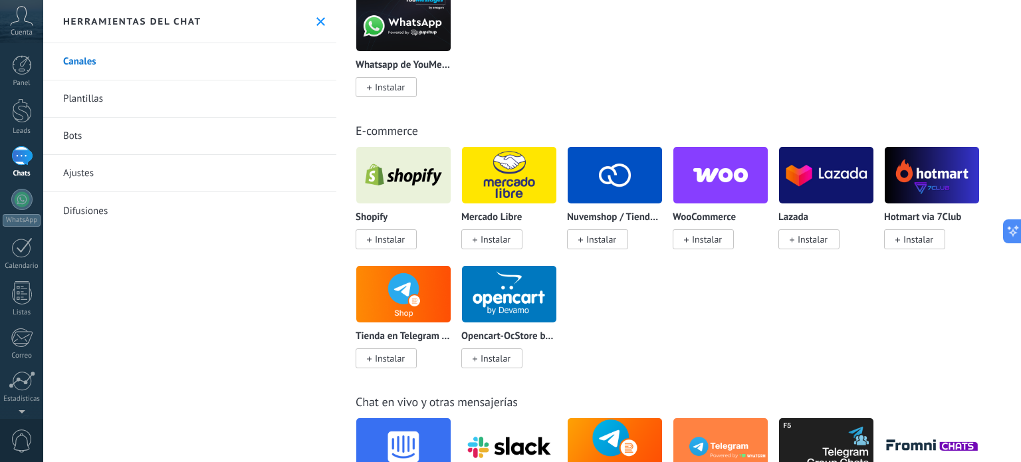
click at [90, 173] on link "Ajustes" at bounding box center [189, 173] width 293 height 37
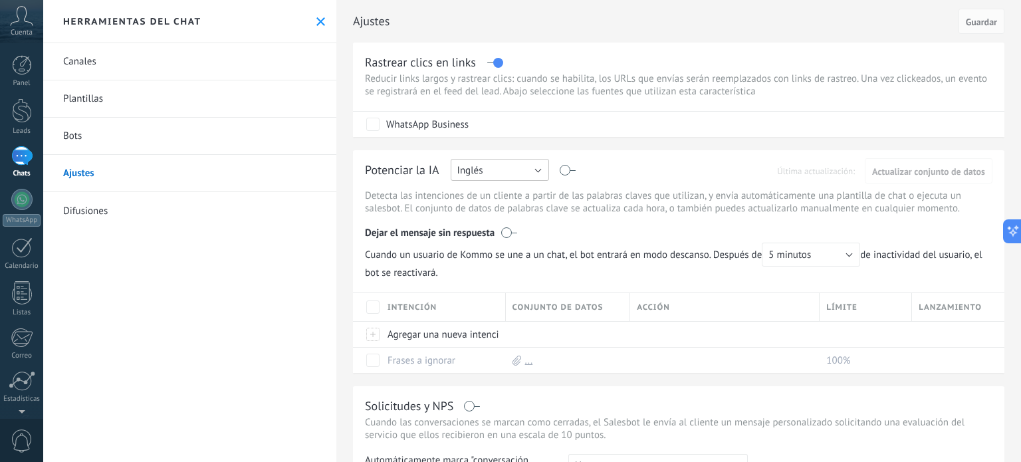
click at [496, 171] on button "Inglés" at bounding box center [500, 170] width 98 height 22
click at [498, 213] on span "Español" at bounding box center [494, 216] width 102 height 13
